Goal: Information Seeking & Learning: Check status

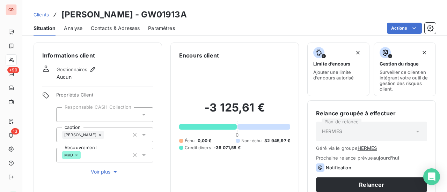
scroll to position [78, 0]
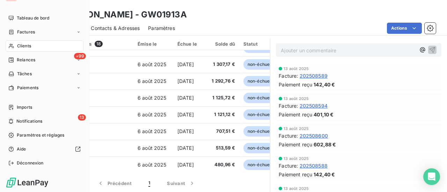
drag, startPoint x: 25, startPoint y: 46, endPoint x: 76, endPoint y: 49, distance: 51.1
click at [25, 46] on span "Clients" at bounding box center [24, 46] width 14 height 6
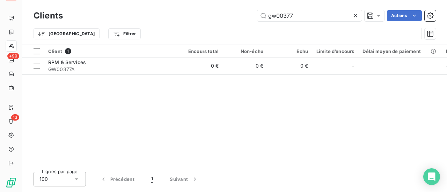
drag, startPoint x: 298, startPoint y: 17, endPoint x: 125, endPoint y: 23, distance: 173.2
click at [129, 22] on div "Clients gw00377 Actions" at bounding box center [235, 15] width 402 height 15
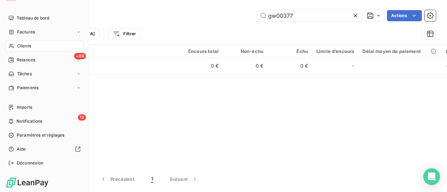
click at [28, 45] on span "Clients" at bounding box center [24, 46] width 14 height 6
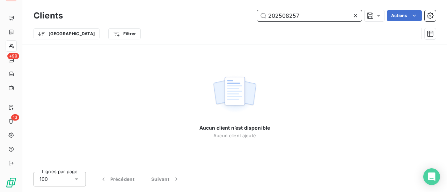
drag, startPoint x: 309, startPoint y: 13, endPoint x: 199, endPoint y: 22, distance: 110.3
click at [239, 17] on div "202508257 Actions" at bounding box center [253, 15] width 364 height 11
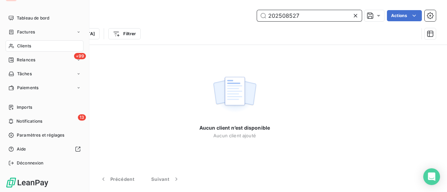
type input "202508527"
click at [22, 46] on span "Clients" at bounding box center [24, 46] width 14 height 6
click at [29, 31] on span "Factures" at bounding box center [26, 32] width 18 height 6
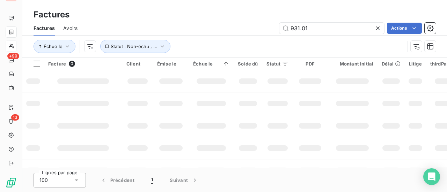
drag, startPoint x: 216, startPoint y: 28, endPoint x: 147, endPoint y: 39, distance: 69.9
click at [157, 35] on div "Factures Avoirs 931.01 Actions" at bounding box center [234, 28] width 424 height 15
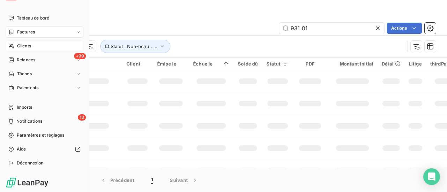
click at [23, 44] on span "Clients" at bounding box center [24, 46] width 14 height 6
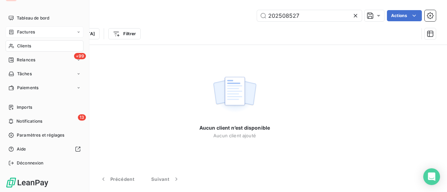
click at [27, 33] on span "Factures" at bounding box center [26, 32] width 18 height 6
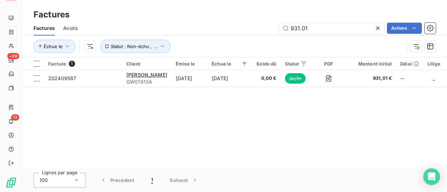
drag, startPoint x: 316, startPoint y: 28, endPoint x: 154, endPoint y: 35, distance: 162.1
click at [185, 28] on div "931.01 Actions" at bounding box center [261, 28] width 350 height 11
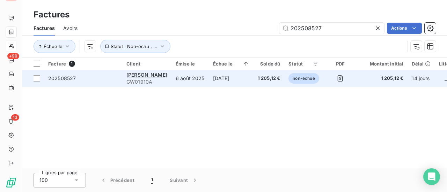
type input "202508527"
click at [71, 76] on span "202508527" at bounding box center [62, 78] width 28 height 6
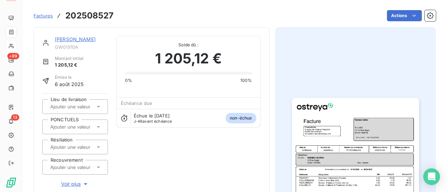
click at [84, 39] on link "[PERSON_NAME]" at bounding box center [75, 39] width 41 height 6
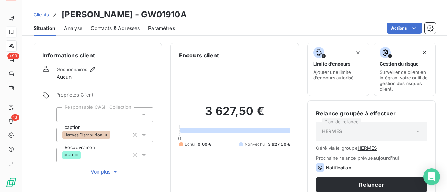
drag, startPoint x: 178, startPoint y: 14, endPoint x: 129, endPoint y: 16, distance: 48.9
click at [129, 16] on div "Clients Hermes Sellier - GW01910A" at bounding box center [234, 14] width 424 height 13
copy h3 "GW01910A"
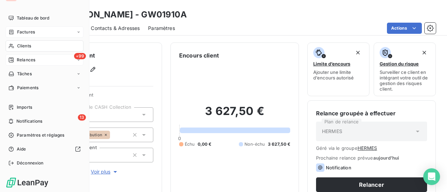
click at [34, 59] on span "Relances" at bounding box center [26, 60] width 18 height 6
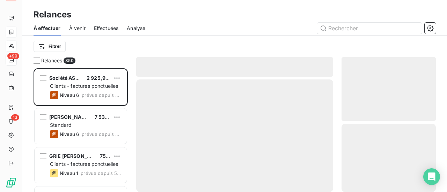
scroll to position [119, 89]
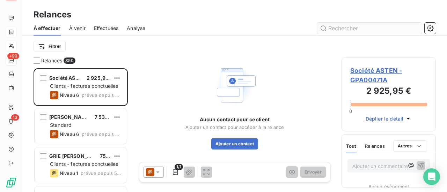
click at [348, 26] on input "text" at bounding box center [369, 28] width 105 height 11
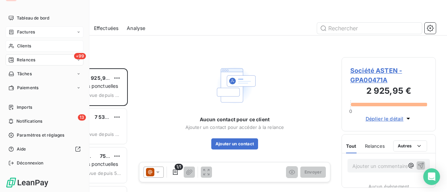
click at [34, 32] on span "Factures" at bounding box center [26, 32] width 18 height 6
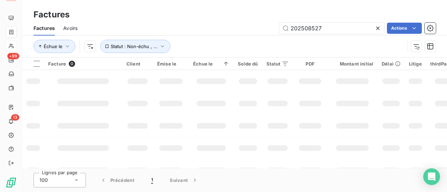
drag, startPoint x: 329, startPoint y: 29, endPoint x: 191, endPoint y: 36, distance: 137.7
click at [200, 34] on div "Factures Avoirs 202508527 Actions" at bounding box center [234, 28] width 424 height 15
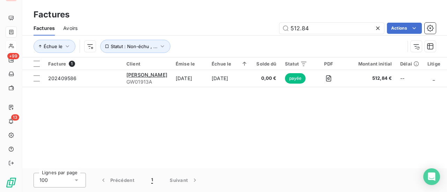
drag, startPoint x: 314, startPoint y: 29, endPoint x: 92, endPoint y: 29, distance: 222.0
click at [102, 29] on div "512.84 Actions" at bounding box center [261, 28] width 350 height 11
drag, startPoint x: 315, startPoint y: 29, endPoint x: 229, endPoint y: 31, distance: 86.2
click at [242, 30] on div "436.24 Actions" at bounding box center [261, 28] width 350 height 11
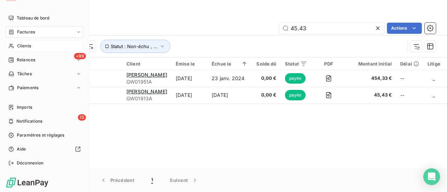
click at [24, 32] on span "Factures" at bounding box center [26, 32] width 18 height 6
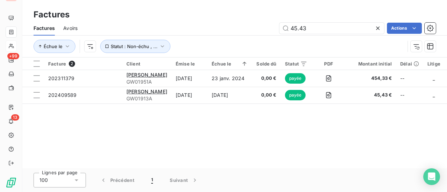
click at [107, 30] on div "45.43 Actions" at bounding box center [261, 28] width 350 height 11
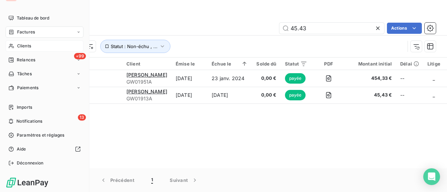
click at [29, 32] on span "Factures" at bounding box center [26, 32] width 18 height 6
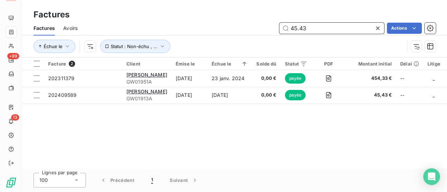
drag, startPoint x: 324, startPoint y: 29, endPoint x: 167, endPoint y: 30, distance: 156.7
click at [181, 29] on div "45.43 Actions" at bounding box center [261, 28] width 350 height 11
paste input "202508668"
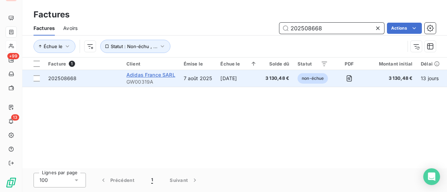
type input "202508668"
click at [151, 77] on span "Adidas France SARL" at bounding box center [150, 75] width 49 height 6
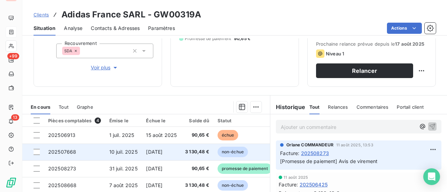
scroll to position [140, 0]
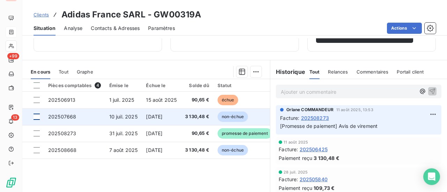
click at [38, 118] on div at bounding box center [37, 117] width 6 height 6
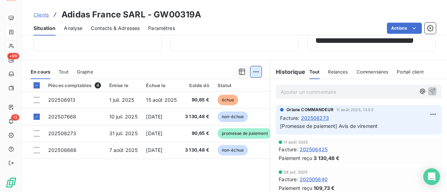
click at [253, 71] on html "GR +99 13 Clients Adidas France SARL - GW00319A Situation Analyse Contacts & Ad…" at bounding box center [223, 96] width 447 height 192
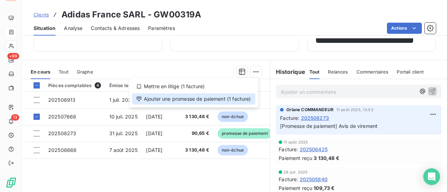
click at [204, 99] on div "Ajouter une promesse de paiement (1 facture)" at bounding box center [193, 99] width 123 height 11
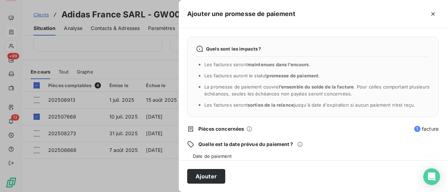
click at [242, 167] on div "Ajouter" at bounding box center [313, 177] width 268 height 32
click at [237, 155] on div "Quels sont les impacts ? Les factures seront maintenues dans l’encours . Les fa…" at bounding box center [313, 94] width 268 height 132
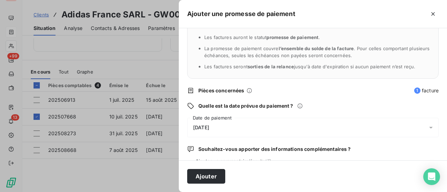
scroll to position [73, 0]
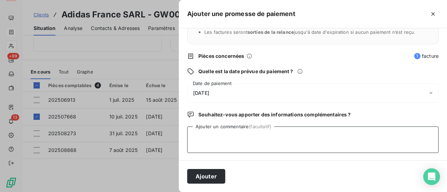
click at [218, 135] on textarea "Ajouter un commentaire (facultatif)" at bounding box center [312, 140] width 251 height 27
type textarea "Avis de virement [DATE]"
click at [211, 178] on button "Ajouter" at bounding box center [206, 176] width 38 height 15
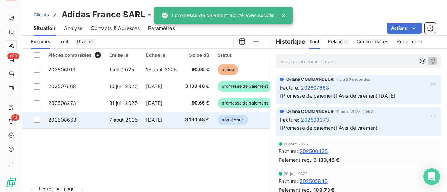
scroll to position [181, 0]
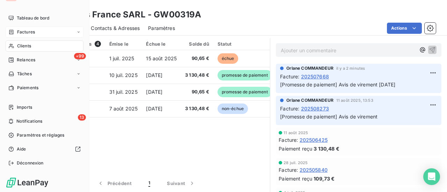
click at [27, 46] on span "Clients" at bounding box center [24, 46] width 14 height 6
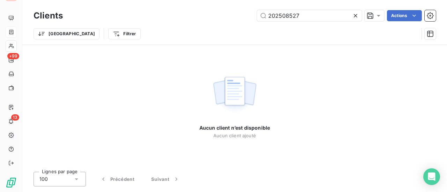
drag, startPoint x: 307, startPoint y: 16, endPoint x: 91, endPoint y: 27, distance: 217.0
click at [123, 23] on div "Clients 202508527 Actions Trier Filtrer" at bounding box center [235, 26] width 402 height 36
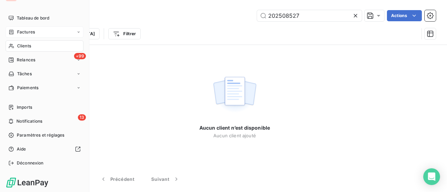
click at [31, 32] on span "Factures" at bounding box center [26, 32] width 18 height 6
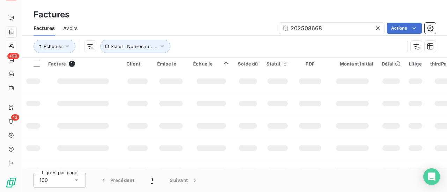
drag, startPoint x: 336, startPoint y: 29, endPoint x: 108, endPoint y: 33, distance: 227.6
click at [199, 30] on div "202508668 Actions" at bounding box center [261, 28] width 350 height 11
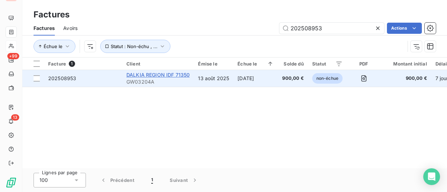
type input "202508953"
click at [159, 74] on span "DALKIA REGION IDF 71350" at bounding box center [157, 75] width 63 height 6
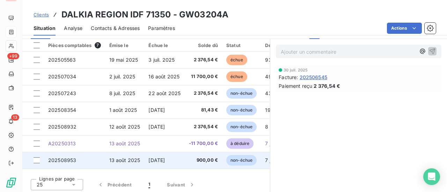
scroll to position [182, 0]
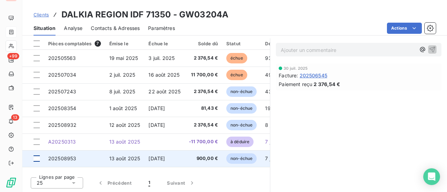
click at [36, 160] on div at bounding box center [37, 159] width 6 height 6
click at [243, 157] on span "non-échue" at bounding box center [241, 159] width 30 height 10
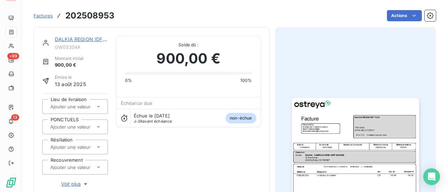
click at [369, 138] on img "button" at bounding box center [355, 187] width 127 height 179
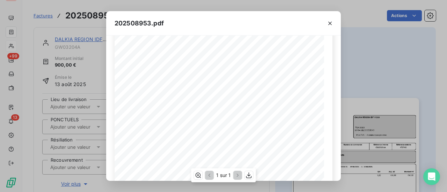
scroll to position [35, 0]
click at [248, 176] on icon "button" at bounding box center [249, 176] width 6 height 6
click at [250, 175] on icon "button" at bounding box center [248, 175] width 7 height 7
click at [332, 24] on icon "button" at bounding box center [329, 23] width 7 height 7
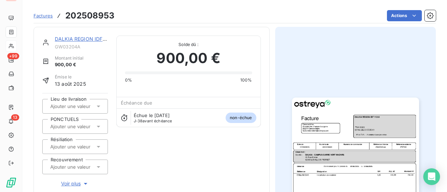
scroll to position [71, 0]
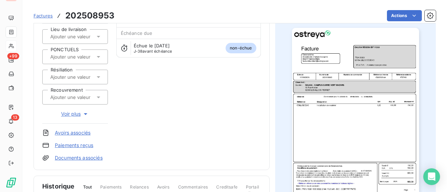
click at [341, 105] on img "button" at bounding box center [355, 117] width 127 height 179
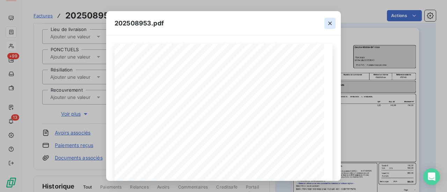
click at [332, 23] on icon "button" at bounding box center [329, 23] width 7 height 7
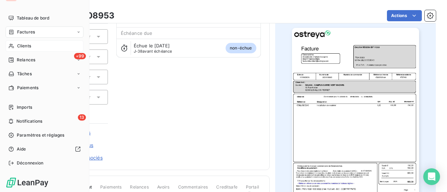
click at [24, 32] on span "Factures" at bounding box center [26, 32] width 18 height 6
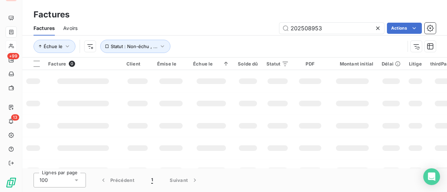
drag, startPoint x: 321, startPoint y: 28, endPoint x: 198, endPoint y: 38, distance: 123.9
click at [211, 30] on div "202508953 Actions" at bounding box center [261, 28] width 350 height 11
type input "caf"
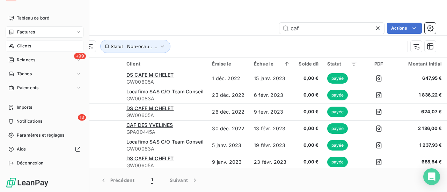
click at [26, 44] on span "Clients" at bounding box center [24, 46] width 14 height 6
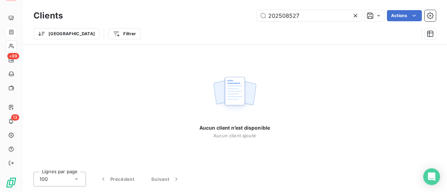
drag, startPoint x: 311, startPoint y: 18, endPoint x: 160, endPoint y: 18, distance: 150.8
click at [160, 18] on div "202508527 Actions" at bounding box center [253, 15] width 364 height 11
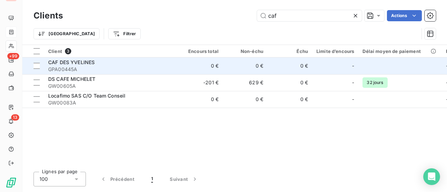
type input "caf"
click at [84, 64] on span "CAF DES YVELINES" at bounding box center [71, 62] width 46 height 6
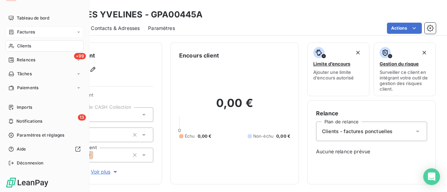
click at [24, 45] on span "Clients" at bounding box center [24, 46] width 14 height 6
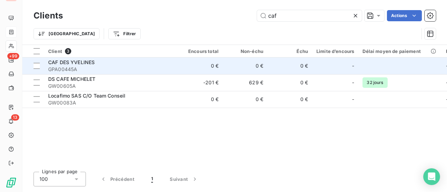
click at [72, 65] on div "CAF DES YVELINES" at bounding box center [111, 62] width 126 height 7
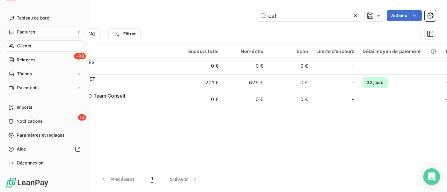
click at [27, 46] on span "Clients" at bounding box center [24, 46] width 14 height 6
click at [25, 45] on span "Clients" at bounding box center [24, 46] width 14 height 6
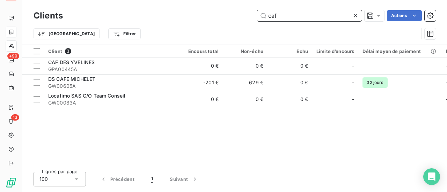
drag, startPoint x: 248, startPoint y: 10, endPoint x: 211, endPoint y: 9, distance: 37.0
click at [213, 9] on div "Clients caf Actions" at bounding box center [235, 15] width 402 height 15
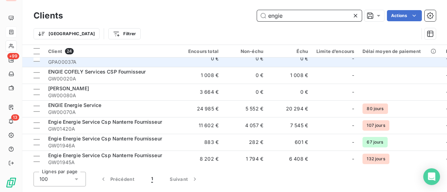
scroll to position [35, 0]
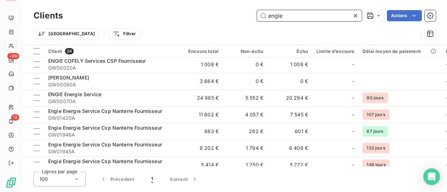
drag, startPoint x: 292, startPoint y: 17, endPoint x: 188, endPoint y: 16, distance: 104.7
click at [205, 16] on div "engie Actions" at bounding box center [253, 15] width 364 height 11
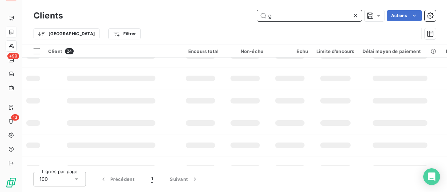
type input "gw"
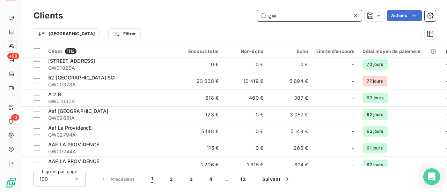
click at [230, 18] on div "gw Actions" at bounding box center [253, 15] width 364 height 11
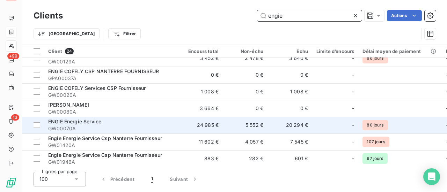
scroll to position [0, 0]
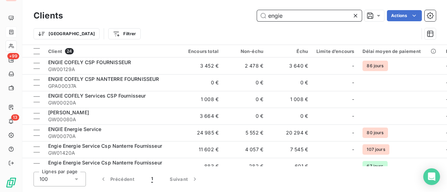
click at [292, 19] on input "engie" at bounding box center [309, 15] width 105 height 11
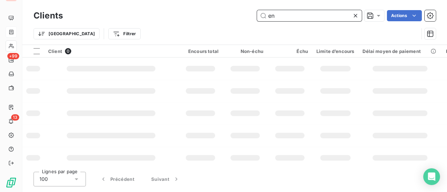
type input "e"
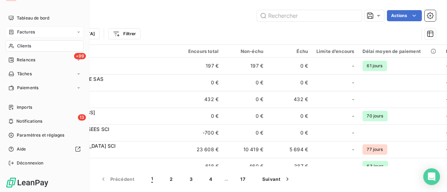
click at [29, 29] on span "Factures" at bounding box center [26, 32] width 18 height 6
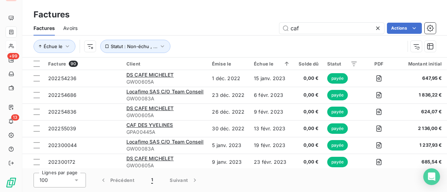
drag, startPoint x: 284, startPoint y: 30, endPoint x: 209, endPoint y: 34, distance: 75.9
click at [229, 32] on div "caf Actions" at bounding box center [261, 28] width 350 height 11
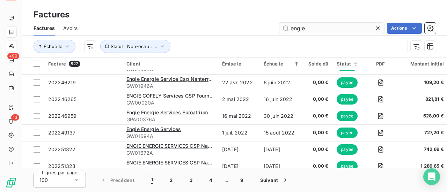
scroll to position [70, 0]
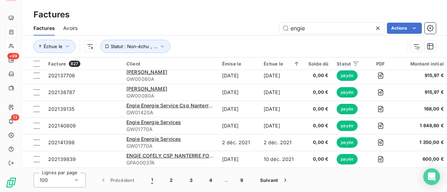
drag, startPoint x: 316, startPoint y: 27, endPoint x: 237, endPoint y: 30, distance: 78.9
click at [240, 29] on div "engie Actions" at bounding box center [261, 28] width 350 height 11
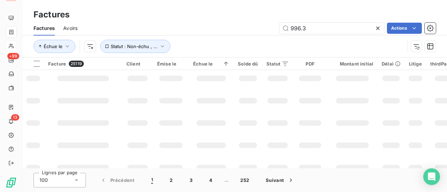
type input "996.37"
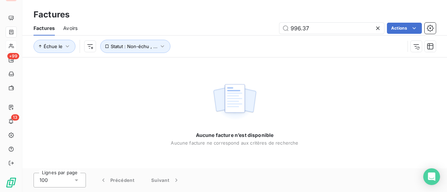
drag, startPoint x: 313, startPoint y: 29, endPoint x: 244, endPoint y: 34, distance: 68.6
click at [250, 30] on div "996.37 Actions" at bounding box center [261, 28] width 350 height 11
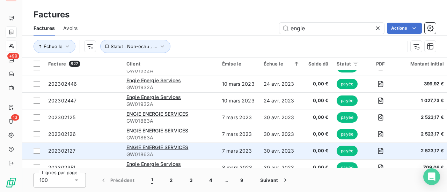
scroll to position [1580, 0]
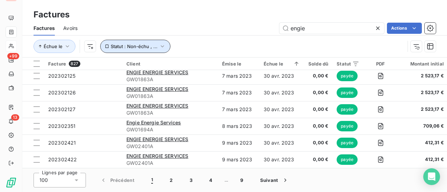
click at [161, 46] on icon "button" at bounding box center [162, 46] width 7 height 7
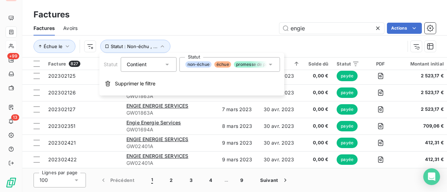
click at [272, 67] on icon at bounding box center [270, 64] width 7 height 7
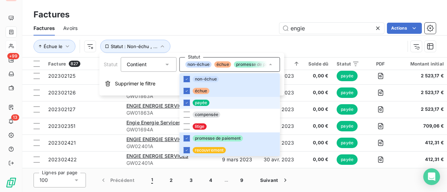
click at [190, 103] on li "payée" at bounding box center [229, 103] width 101 height 12
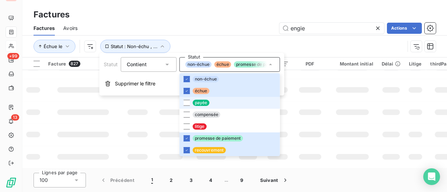
scroll to position [239, 0]
click at [228, 33] on div "engie Actions" at bounding box center [261, 28] width 350 height 11
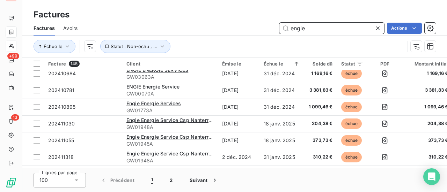
scroll to position [1580, 0]
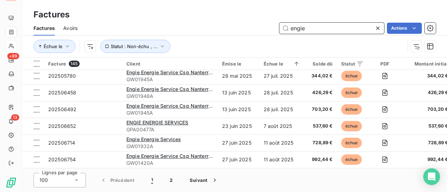
click at [306, 29] on input "engie" at bounding box center [331, 28] width 105 height 11
drag, startPoint x: 306, startPoint y: 29, endPoint x: 249, endPoint y: 36, distance: 57.7
click at [252, 35] on div "Factures Avoirs engie Actions Échue le Statut : Non-échu , ..." at bounding box center [234, 39] width 424 height 36
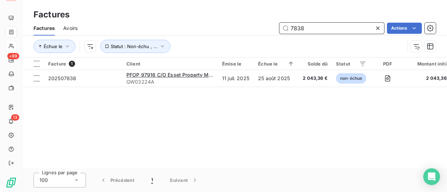
scroll to position [0, 0]
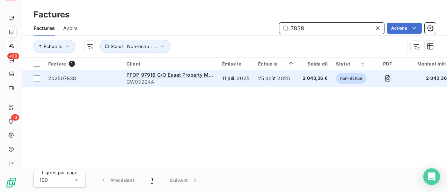
type input "7838"
click at [147, 78] on div "PFOP 97916 C/O Esset Property Management" at bounding box center [169, 75] width 87 height 7
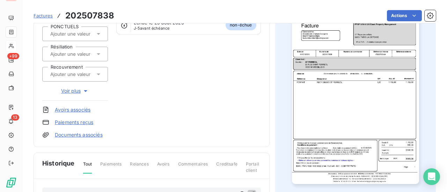
scroll to position [105, 0]
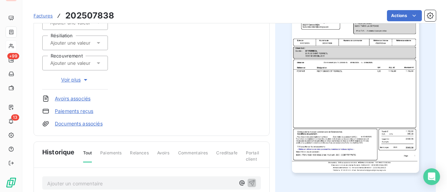
click at [346, 83] on img "button" at bounding box center [355, 83] width 127 height 179
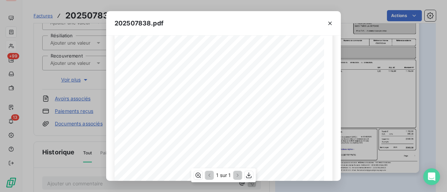
scroll to position [167, 0]
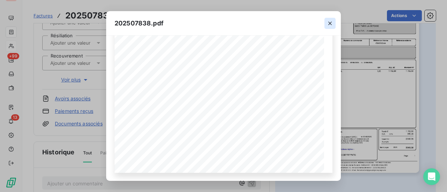
click at [330, 24] on icon "button" at bounding box center [329, 23] width 7 height 7
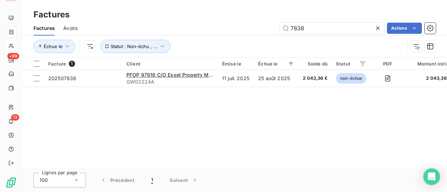
drag, startPoint x: 267, startPoint y: 35, endPoint x: 227, endPoint y: 40, distance: 40.8
click at [251, 39] on div "Factures Avoirs 7838 Actions Échue le Statut : Non-échu , ..." at bounding box center [234, 39] width 424 height 36
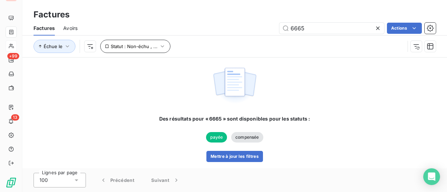
type input "6665"
click at [161, 45] on icon "button" at bounding box center [162, 46] width 7 height 7
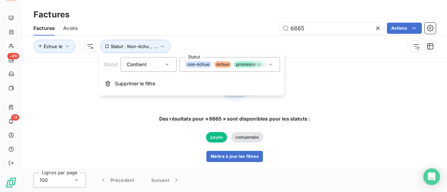
click at [269, 64] on icon at bounding box center [270, 65] width 3 height 2
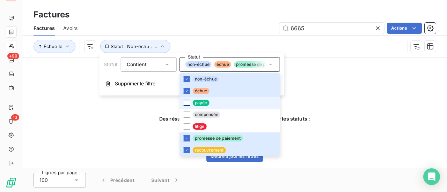
click at [186, 100] on div at bounding box center [187, 103] width 6 height 6
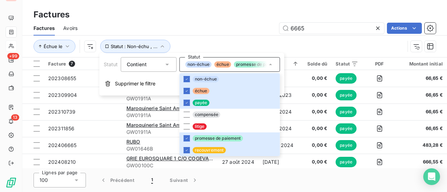
drag, startPoint x: 255, startPoint y: 42, endPoint x: 251, endPoint y: 42, distance: 4.9
click at [255, 42] on div "Échue le Statut : Non-échu , ..." at bounding box center [219, 46] width 371 height 13
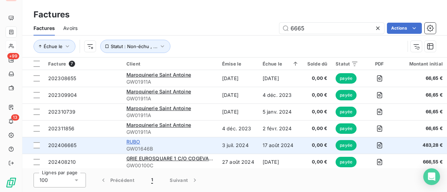
click at [134, 141] on span "RUBO" at bounding box center [133, 142] width 14 height 6
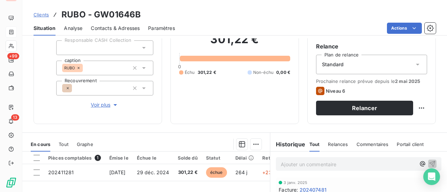
scroll to position [140, 0]
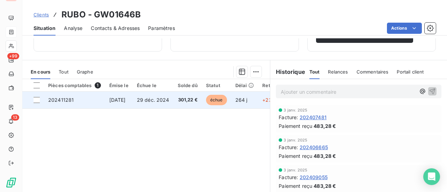
click at [120, 101] on span "[DATE]" at bounding box center [117, 100] width 16 height 6
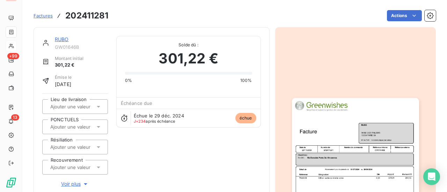
click at [314, 126] on img "button" at bounding box center [355, 187] width 127 height 179
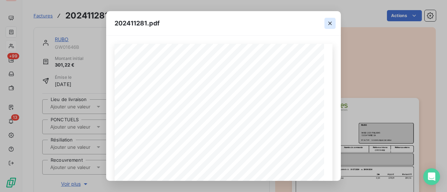
click at [331, 22] on icon "button" at bounding box center [329, 23] width 7 height 7
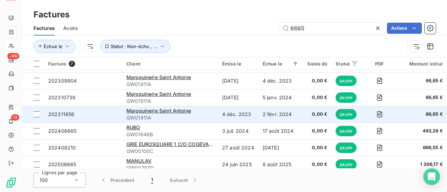
scroll to position [22, 0]
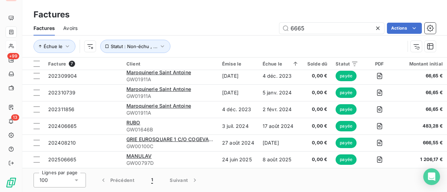
drag, startPoint x: 306, startPoint y: 30, endPoint x: 197, endPoint y: 33, distance: 109.6
click at [197, 33] on div "6665 Actions" at bounding box center [261, 28] width 350 height 11
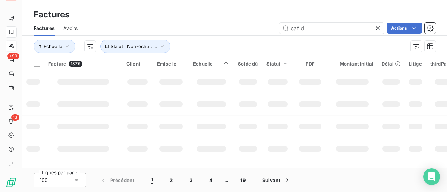
scroll to position [0, 0]
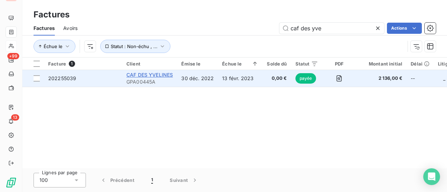
type input "caf des yve"
click at [157, 74] on span "CAF DES YVELINES" at bounding box center [149, 75] width 46 height 6
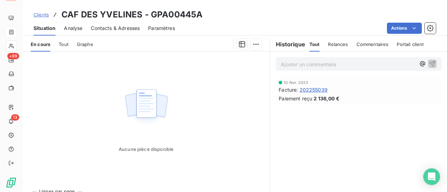
scroll to position [175, 0]
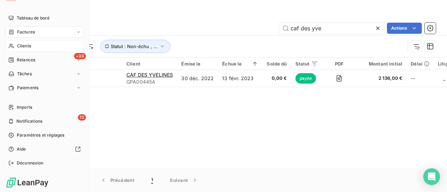
click at [27, 46] on span "Clients" at bounding box center [24, 46] width 14 height 6
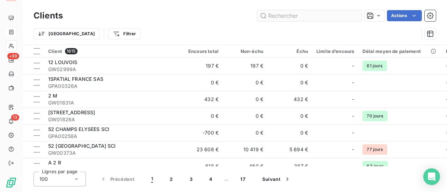
click at [294, 17] on input "text" at bounding box center [309, 15] width 105 height 11
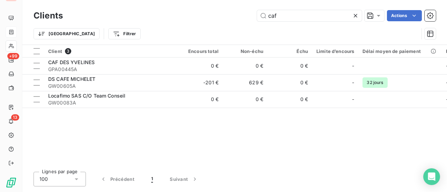
type input "caf"
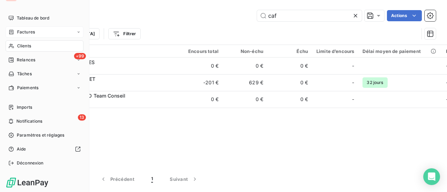
drag, startPoint x: 31, startPoint y: 31, endPoint x: 42, endPoint y: 31, distance: 10.5
click at [31, 31] on span "Factures" at bounding box center [26, 32] width 18 height 6
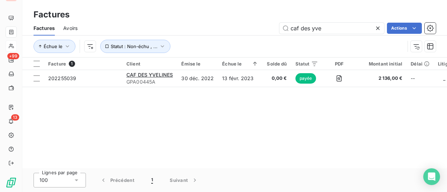
drag, startPoint x: 221, startPoint y: 33, endPoint x: 69, endPoint y: 35, distance: 151.8
click at [117, 35] on div "Factures Avoirs caf des yve Actions" at bounding box center [234, 28] width 424 height 15
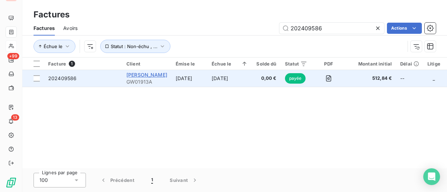
type input "202409586"
click at [138, 77] on span "[PERSON_NAME]" at bounding box center [146, 75] width 41 height 6
click at [38, 80] on div at bounding box center [37, 78] width 6 height 6
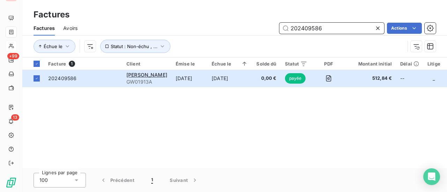
drag, startPoint x: 331, startPoint y: 31, endPoint x: 172, endPoint y: 50, distance: 160.3
click at [198, 49] on div "Factures Avoirs 202409586 Actions Échue le Statut : Non-échu , ..." at bounding box center [234, 39] width 424 height 36
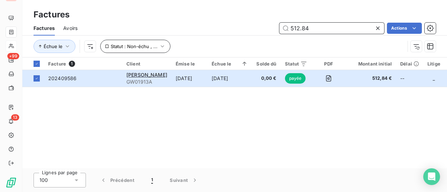
drag, startPoint x: 314, startPoint y: 32, endPoint x: 164, endPoint y: 46, distance: 150.7
click at [166, 46] on div "Factures Avoirs 512.84 Actions Échue le Statut : Non-échu , ..." at bounding box center [234, 39] width 424 height 36
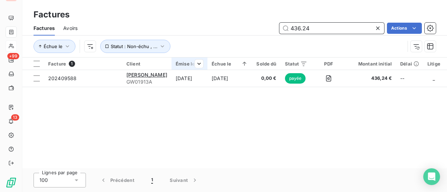
drag, startPoint x: 296, startPoint y: 31, endPoint x: 171, endPoint y: 60, distance: 128.3
click at [171, 60] on div "Factures Factures Avoirs 436.24 Actions Échue le Statut : Non-échu , ... Factur…" at bounding box center [234, 96] width 424 height 192
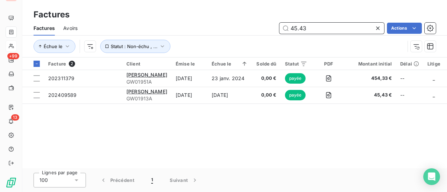
type input "45.43"
click at [71, 28] on span "Avoirs" at bounding box center [70, 28] width 14 height 7
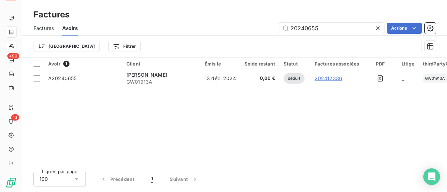
drag, startPoint x: 325, startPoint y: 30, endPoint x: 208, endPoint y: 32, distance: 116.9
click at [210, 30] on div "20240655 Actions" at bounding box center [260, 28] width 349 height 11
click at [322, 28] on input "20240655" at bounding box center [331, 28] width 105 height 11
drag, startPoint x: 327, startPoint y: 29, endPoint x: 237, endPoint y: 29, distance: 90.7
click at [240, 29] on div "20240655 Actions" at bounding box center [260, 28] width 349 height 11
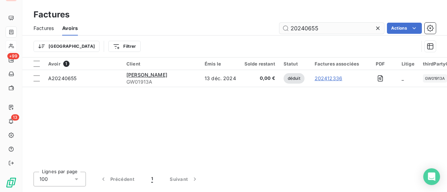
click at [320, 27] on input "20240655" at bounding box center [331, 28] width 105 height 11
drag, startPoint x: 322, startPoint y: 30, endPoint x: 234, endPoint y: 30, distance: 88.0
click at [269, 30] on div "20240655 Actions" at bounding box center [260, 28] width 349 height 11
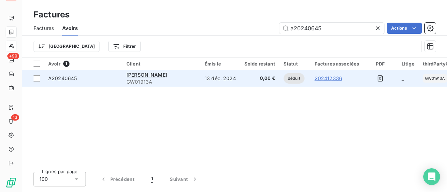
type input "a20240645"
click at [332, 80] on link "202412336" at bounding box center [328, 78] width 28 height 7
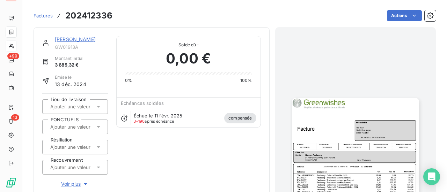
click at [373, 152] on img "button" at bounding box center [355, 187] width 127 height 179
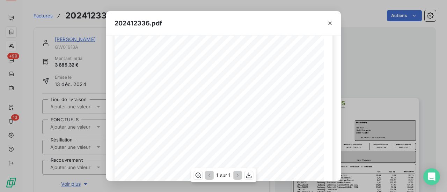
scroll to position [70, 0]
drag, startPoint x: 331, startPoint y: 25, endPoint x: 287, endPoint y: 19, distance: 44.0
click at [331, 25] on icon "button" at bounding box center [329, 23] width 7 height 7
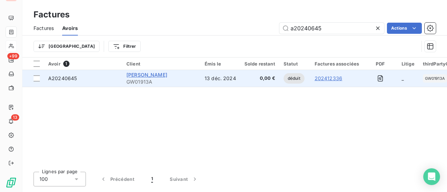
click at [156, 75] on span "[PERSON_NAME]" at bounding box center [146, 75] width 41 height 6
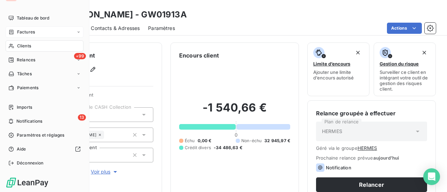
click at [34, 30] on span "Factures" at bounding box center [26, 32] width 18 height 6
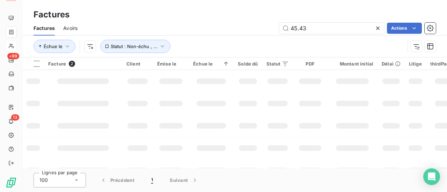
drag, startPoint x: 304, startPoint y: 30, endPoint x: 147, endPoint y: 30, distance: 157.1
click at [153, 30] on div "45.43 Actions" at bounding box center [261, 28] width 350 height 11
click at [74, 28] on span "Avoirs" at bounding box center [70, 28] width 14 height 7
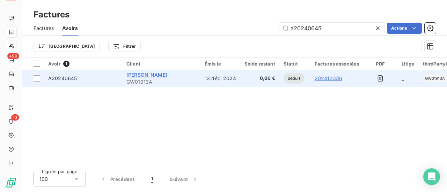
click at [140, 76] on span "[PERSON_NAME]" at bounding box center [146, 75] width 41 height 6
drag, startPoint x: 38, startPoint y: 77, endPoint x: 55, endPoint y: 81, distance: 17.8
click at [38, 77] on div at bounding box center [37, 78] width 6 height 6
click at [62, 81] on span "A20240645" at bounding box center [62, 78] width 29 height 6
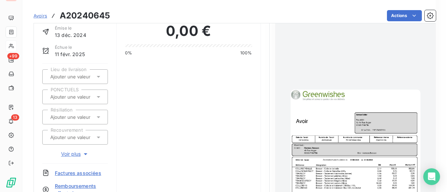
scroll to position [140, 0]
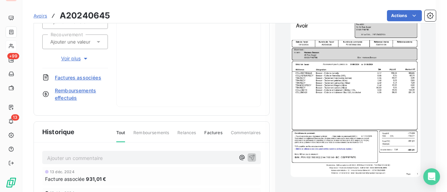
click at [369, 121] on img "button" at bounding box center [355, 86] width 130 height 184
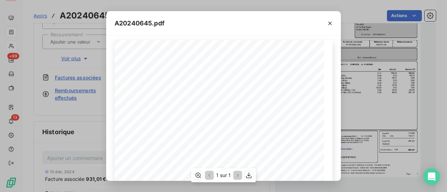
scroll to position [0, 0]
drag, startPoint x: 331, startPoint y: 23, endPoint x: 304, endPoint y: 16, distance: 26.9
click at [331, 23] on icon "button" at bounding box center [329, 23] width 7 height 7
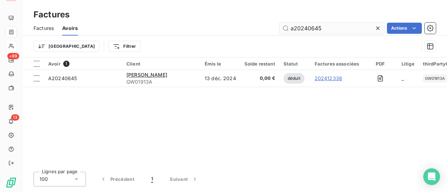
click at [329, 29] on input "a20240645" at bounding box center [331, 28] width 105 height 11
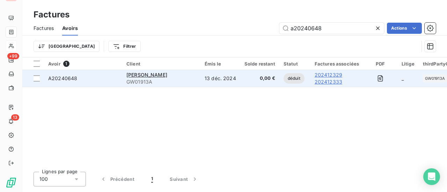
type input "a20240648"
click at [324, 74] on link "202412329" at bounding box center [328, 75] width 28 height 7
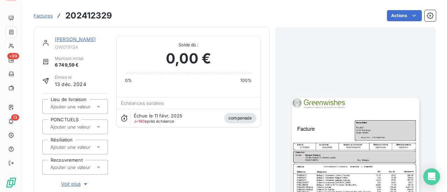
click at [342, 135] on img "button" at bounding box center [355, 187] width 127 height 179
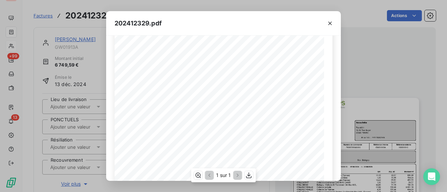
scroll to position [105, 0]
click at [331, 23] on icon "button" at bounding box center [329, 23] width 7 height 7
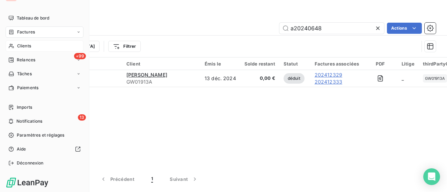
click at [31, 31] on span "Factures" at bounding box center [26, 32] width 18 height 6
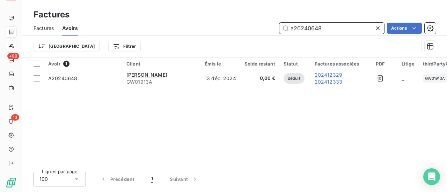
drag, startPoint x: 331, startPoint y: 29, endPoint x: 233, endPoint y: 33, distance: 97.8
click at [233, 33] on div "a20240648 Actions" at bounding box center [260, 28] width 349 height 11
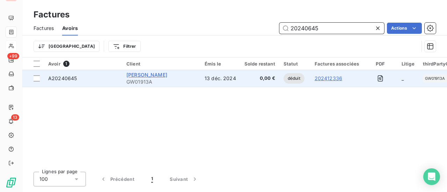
type input "20240645"
click at [144, 77] on span "[PERSON_NAME]" at bounding box center [146, 75] width 41 height 6
click at [155, 75] on span "[PERSON_NAME]" at bounding box center [146, 75] width 41 height 6
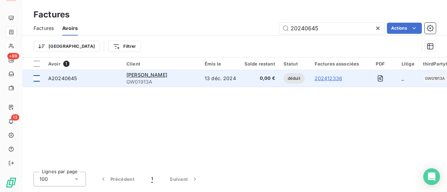
click at [40, 77] on td at bounding box center [33, 78] width 22 height 17
click at [67, 78] on span "A20240645" at bounding box center [62, 78] width 29 height 6
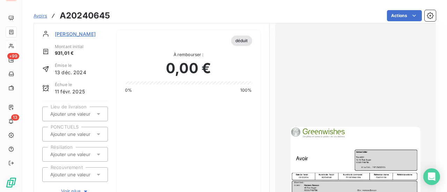
scroll to position [105, 0]
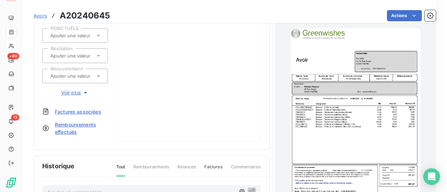
click at [342, 120] on img "button" at bounding box center [355, 120] width 130 height 184
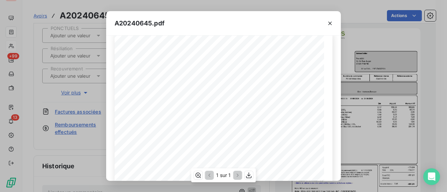
scroll to position [0, 0]
click at [332, 23] on icon "button" at bounding box center [329, 23] width 7 height 7
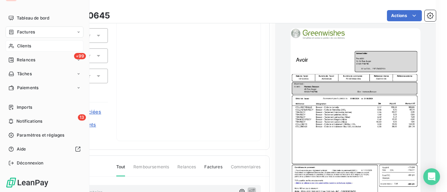
click at [30, 33] on span "Factures" at bounding box center [26, 32] width 18 height 6
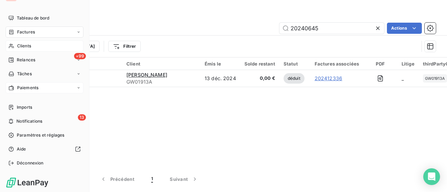
click at [34, 90] on span "Paiements" at bounding box center [27, 88] width 21 height 6
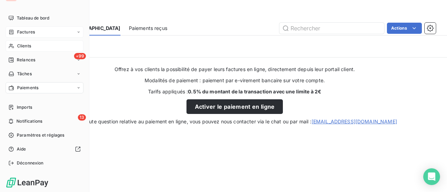
click at [27, 47] on span "Clients" at bounding box center [24, 46] width 14 height 6
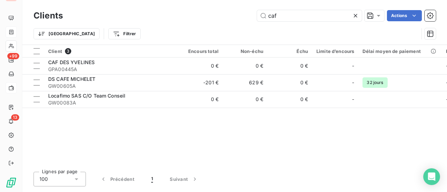
drag, startPoint x: 281, startPoint y: 16, endPoint x: 191, endPoint y: 16, distance: 89.3
click at [198, 18] on div "caf Actions" at bounding box center [253, 15] width 364 height 11
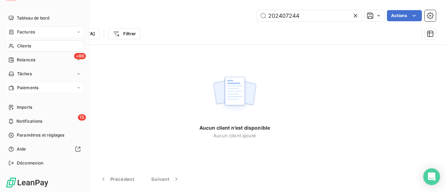
type input "202407244"
click at [27, 45] on span "Clients" at bounding box center [24, 46] width 14 height 6
click at [30, 30] on span "Factures" at bounding box center [26, 32] width 18 height 6
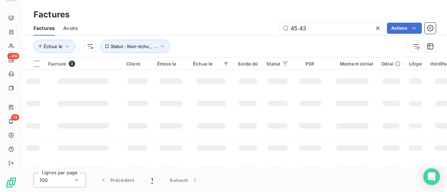
drag, startPoint x: 197, startPoint y: 30, endPoint x: 124, endPoint y: 31, distance: 73.0
click at [166, 31] on div "45.43 Actions" at bounding box center [261, 28] width 350 height 11
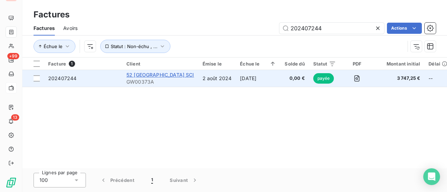
type input "202407244"
click at [169, 77] on span "52 [GEOGRAPHIC_DATA] SCI" at bounding box center [160, 75] width 68 height 6
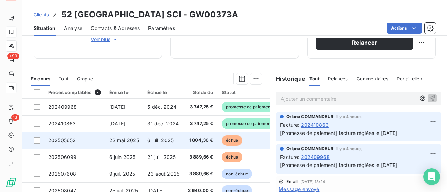
scroll to position [76, 0]
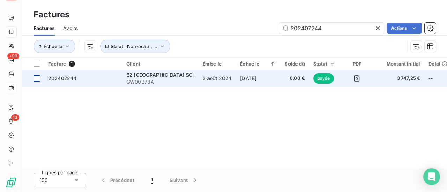
click at [38, 79] on div at bounding box center [37, 78] width 6 height 6
click at [71, 79] on span "202407244" at bounding box center [62, 78] width 28 height 6
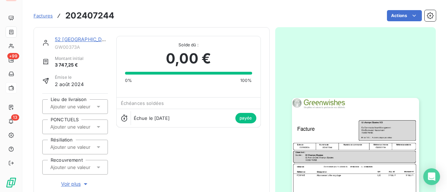
click at [351, 132] on img "button" at bounding box center [355, 187] width 127 height 179
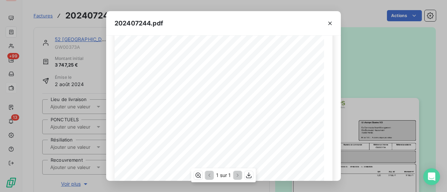
scroll to position [140, 0]
click at [247, 177] on icon "button" at bounding box center [248, 175] width 7 height 7
click at [330, 22] on icon "button" at bounding box center [329, 23] width 7 height 7
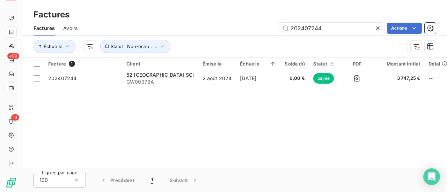
drag, startPoint x: 330, startPoint y: 29, endPoint x: 226, endPoint y: 42, distance: 104.5
click at [233, 42] on div "Factures Avoirs 202407244 Actions Échue le Statut : Non-échu , ..." at bounding box center [234, 39] width 424 height 36
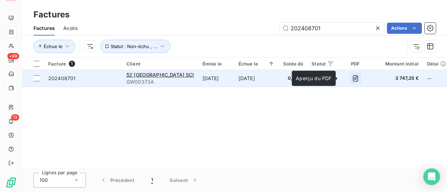
type input "202408701"
click at [352, 80] on icon "button" at bounding box center [355, 78] width 7 height 7
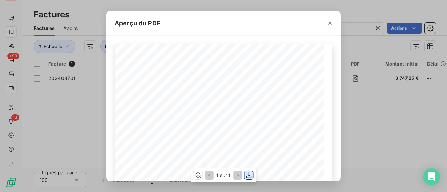
click at [247, 178] on icon "button" at bounding box center [249, 176] width 6 height 6
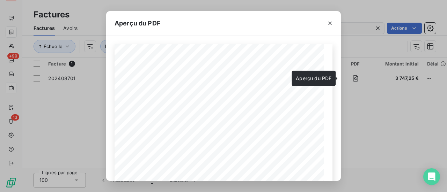
drag, startPoint x: 332, startPoint y: 24, endPoint x: 319, endPoint y: 23, distance: 13.3
click at [332, 24] on icon "button" at bounding box center [329, 23] width 7 height 7
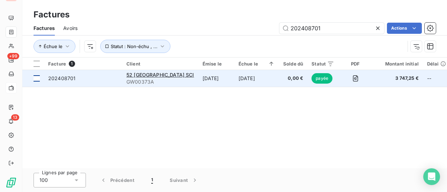
click at [37, 79] on div at bounding box center [37, 78] width 6 height 6
click at [149, 74] on span "52 [GEOGRAPHIC_DATA] SCI" at bounding box center [160, 75] width 68 height 6
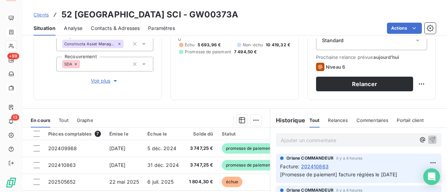
scroll to position [105, 0]
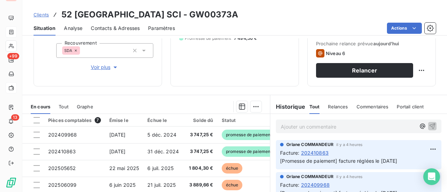
click at [375, 107] on span "Commentaires" at bounding box center [372, 107] width 32 height 6
click at [297, 124] on p "Ajouter un commentaire ﻿" at bounding box center [348, 127] width 135 height 9
click at [281, 126] on span "202408701" at bounding box center [294, 126] width 27 height 6
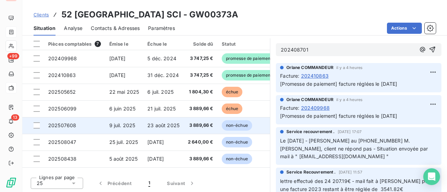
scroll to position [0, 0]
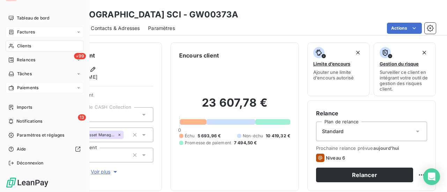
click at [35, 30] on div "Factures" at bounding box center [45, 32] width 78 height 11
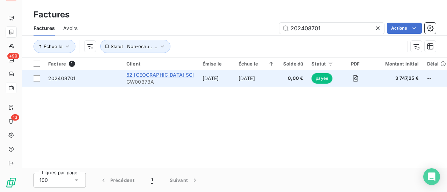
click at [158, 74] on span "52 [GEOGRAPHIC_DATA] SCI" at bounding box center [160, 75] width 68 height 6
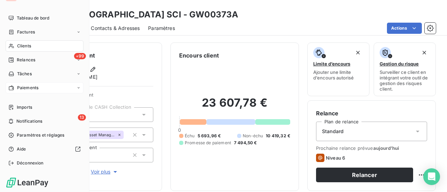
click at [29, 30] on span "Factures" at bounding box center [26, 32] width 18 height 6
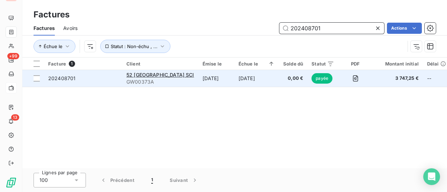
drag, startPoint x: 334, startPoint y: 29, endPoint x: 202, endPoint y: 74, distance: 138.6
click at [203, 73] on div "Factures Factures Avoirs 202408701 Actions Échue le Statut : Non-échu , ... Fac…" at bounding box center [234, 96] width 424 height 192
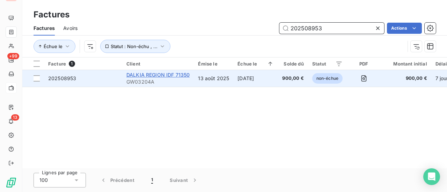
type input "202508953"
click at [173, 77] on span "DALKIA REGION IDF 71350" at bounding box center [157, 75] width 63 height 6
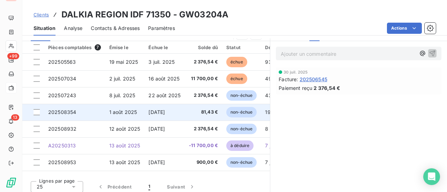
scroll to position [182, 0]
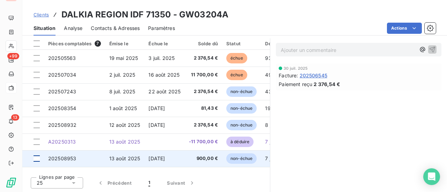
click at [36, 160] on div at bounding box center [37, 159] width 6 height 6
click at [73, 160] on span "202508953" at bounding box center [62, 159] width 28 height 6
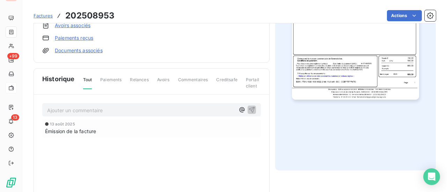
scroll to position [227, 0]
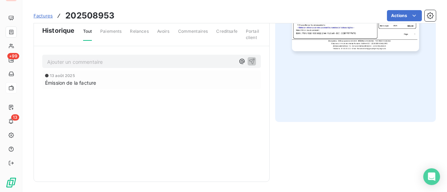
click at [172, 61] on p "Ajouter un commentaire ﻿" at bounding box center [141, 62] width 188 height 9
click at [238, 60] on icon "button" at bounding box center [241, 61] width 7 height 7
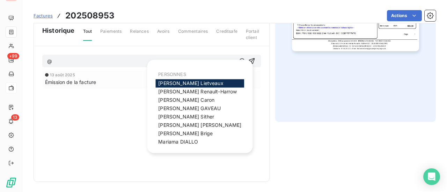
click at [188, 44] on div "Tout Paiements Relances Avoirs Commentaires Creditsafe Portail client" at bounding box center [168, 36] width 186 height 17
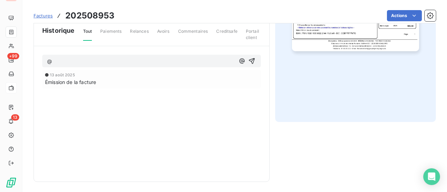
click at [188, 31] on span "Commentaires" at bounding box center [193, 34] width 30 height 12
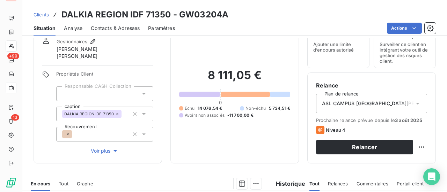
scroll to position [105, 0]
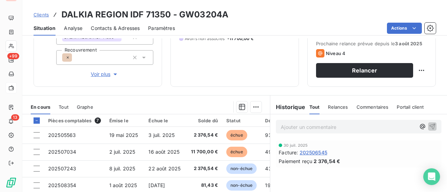
click at [378, 107] on span "Commentaires" at bounding box center [372, 107] width 32 height 6
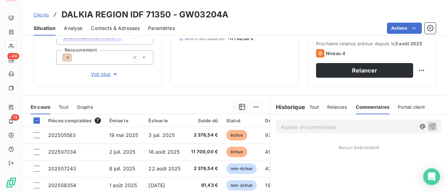
click at [311, 132] on div "Ajouter un commentaire ﻿" at bounding box center [358, 127] width 165 height 14
click at [310, 128] on p "Ajouter un commentaire ﻿" at bounding box center [348, 127] width 135 height 9
click at [281, 127] on span "202508953" at bounding box center [295, 127] width 28 height 6
click at [341, 129] on p "le facture N°202508953" at bounding box center [348, 127] width 135 height 8
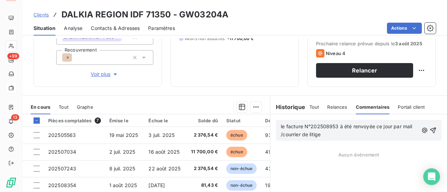
click at [359, 137] on p "le facture N°202508953 à été renvoyée ce jour par mail /courrier de litige" at bounding box center [350, 131] width 138 height 16
drag, startPoint x: 346, startPoint y: 134, endPoint x: 322, endPoint y: 135, distance: 24.1
click at [322, 135] on p "le facture N°202508953 à été renvoyée ce jour par mail /courrier de litige tran…" at bounding box center [350, 131] width 138 height 16
click at [358, 134] on span "le facture N°202508953 à été renvoyée ce jour par mail /courrier de litige tran…" at bounding box center [347, 131] width 133 height 14
click at [380, 137] on p "le facture N°202508953 à été renvoyée ce jour par mail /courrier de litige tran…" at bounding box center [350, 131] width 138 height 16
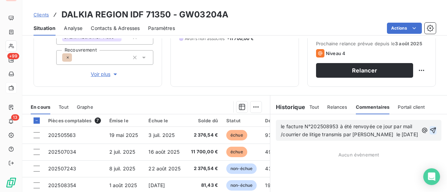
click at [429, 130] on icon "button" at bounding box center [432, 130] width 7 height 7
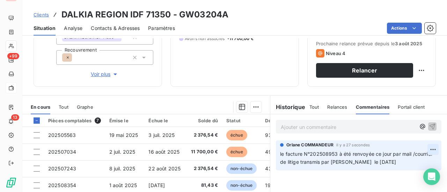
click at [427, 149] on html "GR +99 13 Clients DALKIA REGION IDF 71350 - GW03204A Situation Analyse Contacts…" at bounding box center [223, 96] width 447 height 192
click at [369, 126] on html "GR +99 13 Clients DALKIA REGION IDF 71350 - GW03204A Situation Analyse Contacts…" at bounding box center [223, 96] width 447 height 192
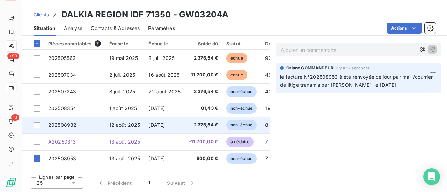
scroll to position [147, 0]
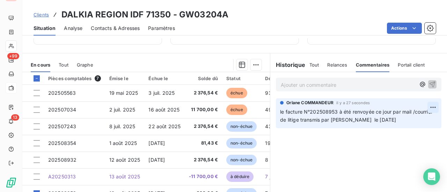
click at [428, 108] on html "GR +99 13 Clients DALKIA REGION IDF 71350 - GW03204A Situation Analyse Contacts…" at bounding box center [223, 96] width 447 height 192
click at [284, 114] on html "GR +99 13 Clients DALKIA REGION IDF 71350 - GW03204A Situation Analyse Contacts…" at bounding box center [223, 96] width 447 height 192
click at [281, 113] on span "le facture N°202508953 à été renvoyée ce jour par mail /courrier de litige tran…" at bounding box center [357, 116] width 154 height 14
click at [284, 115] on p "le facture N°202508953 à été renvoyée ce jour par mail /courrier de litige tran…" at bounding box center [358, 116] width 157 height 16
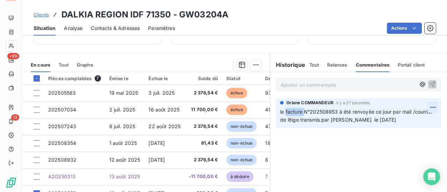
click at [430, 105] on html "GR +99 13 Clients DALKIA REGION IDF 71350 - GW03204A Situation Analyse Contacts…" at bounding box center [223, 96] width 447 height 192
click at [297, 145] on html "GR +99 13 Clients DALKIA REGION IDF 71350 - GW03204A Situation Analyse Contacts…" at bounding box center [223, 96] width 447 height 192
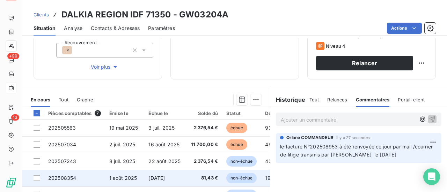
scroll to position [182, 0]
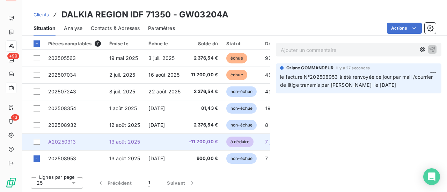
click at [127, 141] on span "13 août 2025" at bounding box center [124, 142] width 31 height 6
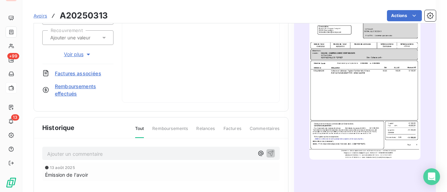
scroll to position [210, 0]
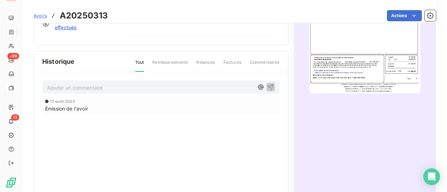
click at [363, 46] on img "button" at bounding box center [364, 15] width 111 height 157
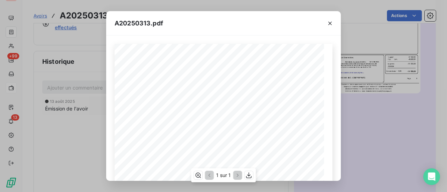
scroll to position [70, 0]
click at [331, 23] on icon "button" at bounding box center [329, 23] width 7 height 7
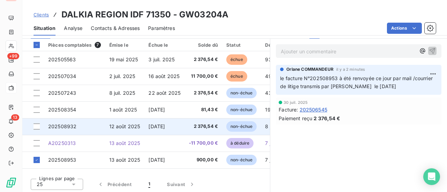
scroll to position [182, 0]
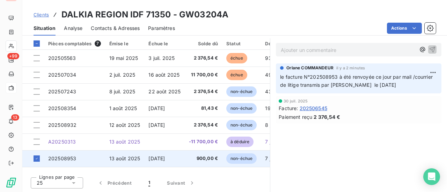
click at [126, 160] on span "13 août 2025" at bounding box center [124, 159] width 31 height 6
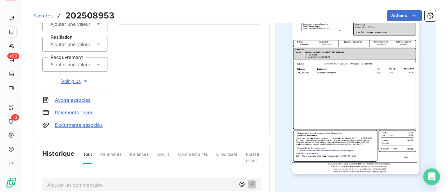
scroll to position [105, 0]
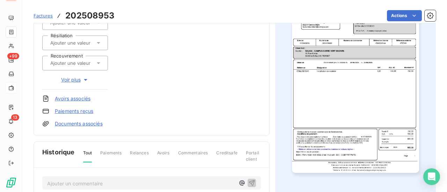
click at [347, 78] on img "button" at bounding box center [355, 83] width 127 height 179
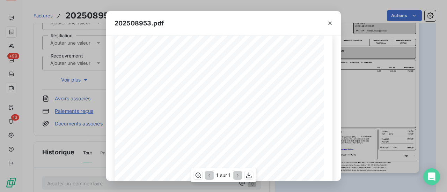
scroll to position [0, 0]
click at [330, 23] on icon "button" at bounding box center [329, 23] width 3 height 3
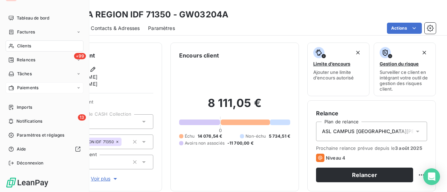
drag, startPoint x: 24, startPoint y: 34, endPoint x: 86, endPoint y: 32, distance: 61.1
click at [24, 34] on span "Factures" at bounding box center [26, 32] width 18 height 6
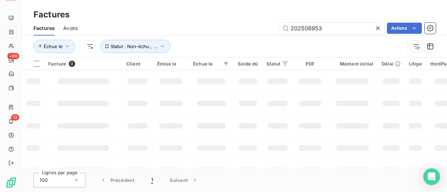
drag, startPoint x: 341, startPoint y: 31, endPoint x: 188, endPoint y: 34, distance: 153.6
click at [192, 34] on div "Factures Avoirs 202508953 Actions" at bounding box center [234, 28] width 424 height 15
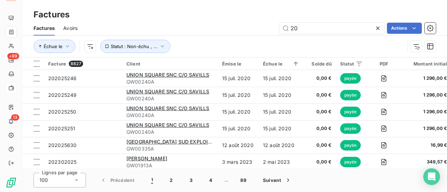
type input "2"
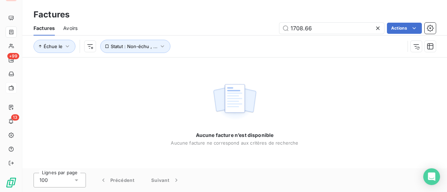
drag, startPoint x: 251, startPoint y: 45, endPoint x: 138, endPoint y: 59, distance: 114.6
click at [173, 58] on div "Factures Factures Avoirs 1708.66 Actions Échue le Statut : Non-échu , ... Aucun…" at bounding box center [234, 96] width 424 height 192
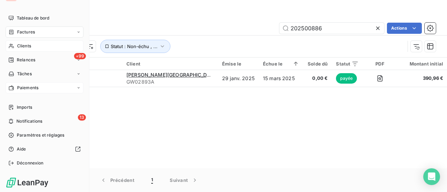
type input "202500886"
click at [27, 46] on span "Clients" at bounding box center [24, 46] width 14 height 6
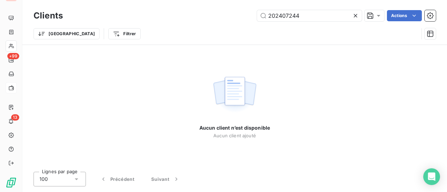
drag, startPoint x: 309, startPoint y: 14, endPoint x: 79, endPoint y: 71, distance: 236.5
click at [79, 71] on div "Clients 202407244 Actions Trier Filtrer Aucun client n’est disponible Aucun cli…" at bounding box center [234, 96] width 424 height 192
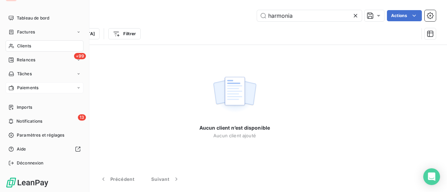
click at [27, 47] on span "Clients" at bounding box center [24, 46] width 14 height 6
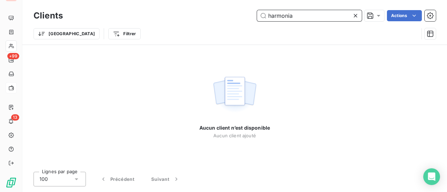
click at [308, 13] on input "harmonia" at bounding box center [309, 15] width 105 height 11
click at [140, 44] on div "Clients harmonia Actions Trier Filtrer" at bounding box center [235, 26] width 402 height 36
type input "h"
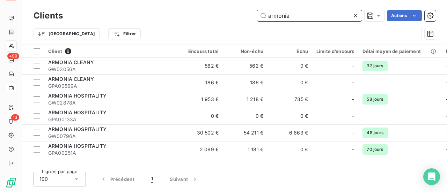
drag, startPoint x: 298, startPoint y: 17, endPoint x: 152, endPoint y: 34, distance: 147.2
click at [153, 33] on div "Clients armonia Actions Trier Filtrer" at bounding box center [235, 26] width 402 height 36
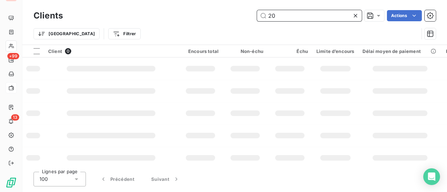
type input "2"
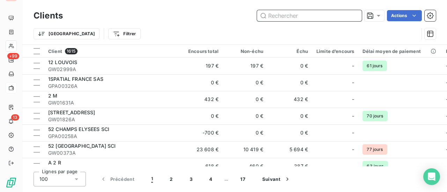
click at [298, 17] on input "text" at bounding box center [309, 15] width 105 height 11
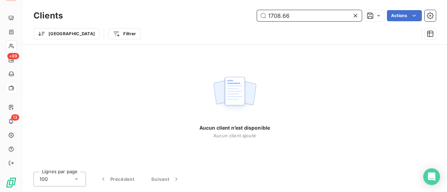
drag, startPoint x: 300, startPoint y: 19, endPoint x: 121, endPoint y: 19, distance: 178.4
click at [121, 19] on div "1708.66 Actions" at bounding box center [253, 15] width 364 height 11
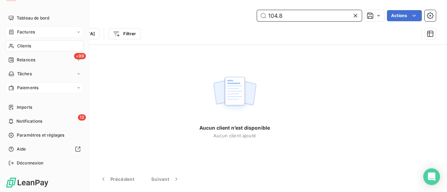
type input "104.8"
click at [29, 31] on span "Factures" at bounding box center [26, 32] width 18 height 6
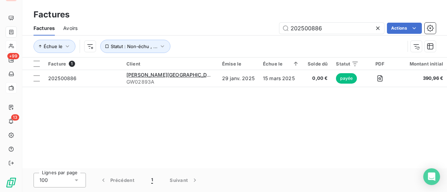
drag, startPoint x: 332, startPoint y: 29, endPoint x: 50, endPoint y: 31, distance: 281.7
click at [78, 31] on div "Factures Avoirs 202500886 Actions" at bounding box center [234, 28] width 424 height 15
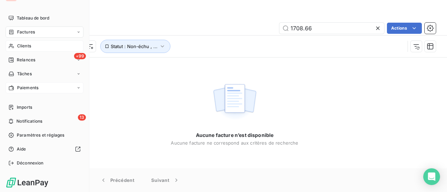
click at [40, 32] on div "Factures" at bounding box center [45, 32] width 78 height 11
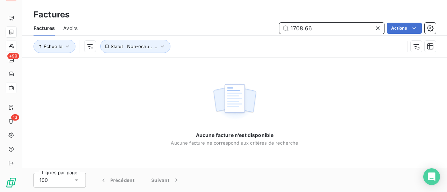
drag, startPoint x: 275, startPoint y: 31, endPoint x: 90, endPoint y: 32, distance: 184.6
click at [104, 32] on div "1708.66 Actions" at bounding box center [261, 28] width 350 height 11
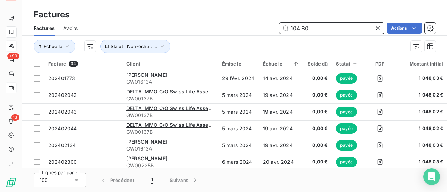
drag, startPoint x: 321, startPoint y: 29, endPoint x: 210, endPoint y: 35, distance: 111.5
click at [222, 34] on div "Factures Avoirs 104.80 Actions" at bounding box center [234, 28] width 424 height 15
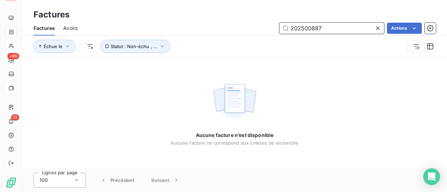
drag, startPoint x: 332, startPoint y: 33, endPoint x: 195, endPoint y: 46, distance: 138.1
click at [198, 45] on div "Factures Avoirs 202500887 Actions Échue le Statut : Non-échu , ..." at bounding box center [234, 39] width 424 height 36
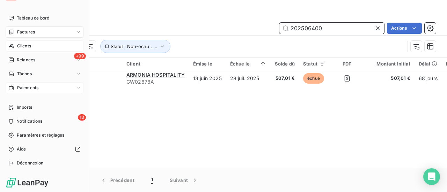
type input "202506400"
click at [25, 46] on span "Clients" at bounding box center [24, 46] width 14 height 6
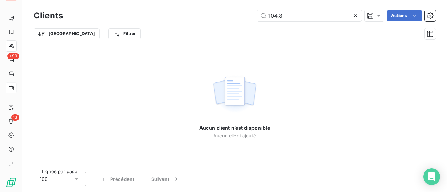
drag, startPoint x: 228, startPoint y: 27, endPoint x: 77, endPoint y: 58, distance: 153.1
click at [124, 51] on div "Clients 104.8 Actions Trier Filtrer Aucun client n’est disponible Aucun client …" at bounding box center [234, 96] width 424 height 192
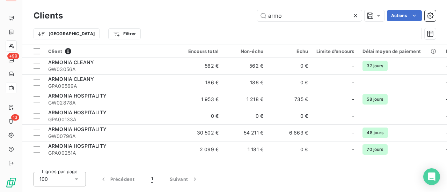
type input "armo"
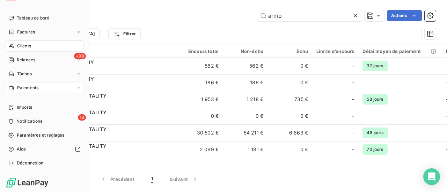
click at [29, 32] on span "Factures" at bounding box center [26, 32] width 18 height 6
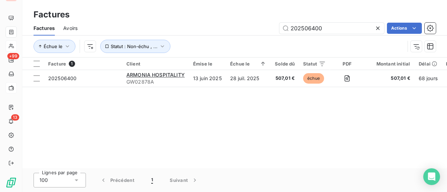
drag, startPoint x: 327, startPoint y: 30, endPoint x: 199, endPoint y: 32, distance: 127.8
click at [205, 30] on div "202506400 Actions" at bounding box center [261, 28] width 350 height 11
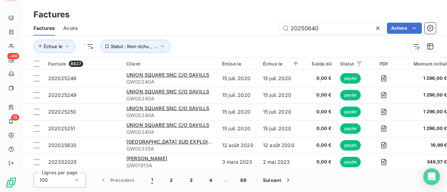
type input "202506400"
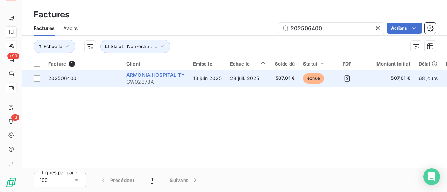
click at [155, 75] on span "ARMONIA HOSPITALITY" at bounding box center [155, 75] width 58 height 6
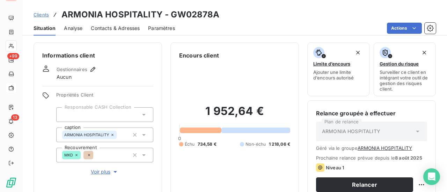
click at [115, 28] on span "Contacts & Adresses" at bounding box center [115, 28] width 49 height 7
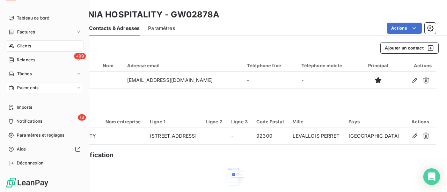
drag, startPoint x: 27, startPoint y: 45, endPoint x: 53, endPoint y: 50, distance: 26.4
click at [27, 44] on span "Clients" at bounding box center [24, 46] width 14 height 6
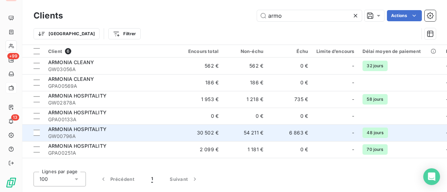
click at [120, 132] on div "ARMONIA HOSPITALITY" at bounding box center [111, 129] width 126 height 7
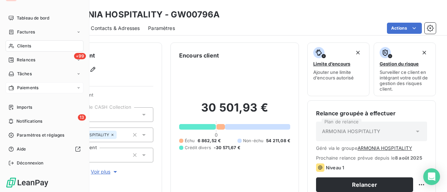
click at [29, 32] on span "Factures" at bounding box center [26, 32] width 18 height 6
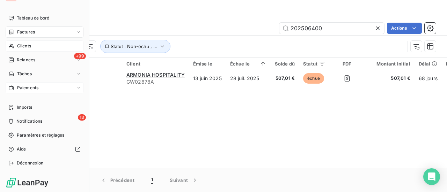
click at [27, 47] on span "Clients" at bounding box center [24, 46] width 14 height 6
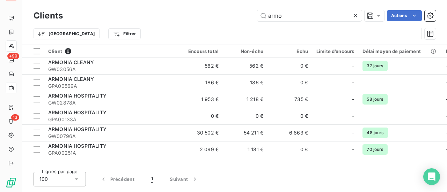
drag, startPoint x: 312, startPoint y: 17, endPoint x: 134, endPoint y: 21, distance: 178.4
click at [154, 19] on div "armo Actions" at bounding box center [253, 15] width 364 height 11
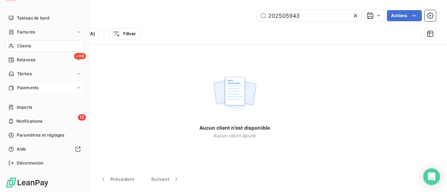
type input "202505943"
click at [27, 32] on span "Factures" at bounding box center [26, 32] width 18 height 6
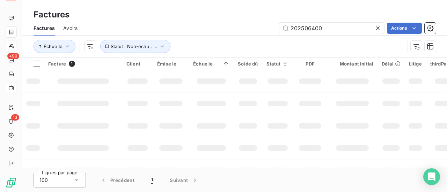
drag, startPoint x: 268, startPoint y: 32, endPoint x: 1, endPoint y: 42, distance: 266.9
click at [158, 42] on div "Factures Avoirs 202506400 Actions Échue le Statut : Non-échu , ..." at bounding box center [234, 39] width 424 height 36
type input "202505943"
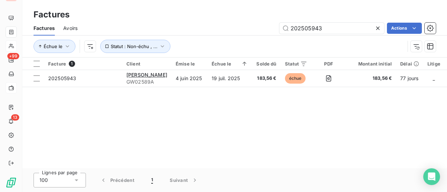
drag, startPoint x: 315, startPoint y: 30, endPoint x: 217, endPoint y: 42, distance: 98.4
click at [219, 42] on div "Factures Avoirs 202505943 Actions Échue le Statut : Non-échu , ..." at bounding box center [234, 39] width 424 height 36
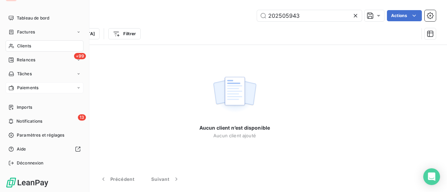
click at [31, 30] on span "Factures" at bounding box center [26, 32] width 18 height 6
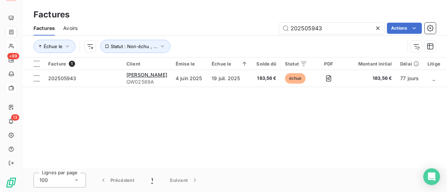
click at [72, 30] on span "Avoirs" at bounding box center [70, 28] width 14 height 7
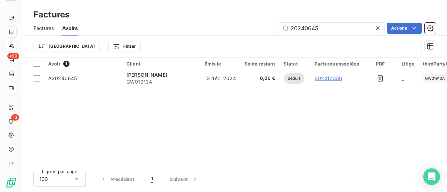
drag, startPoint x: 326, startPoint y: 31, endPoint x: 199, endPoint y: 29, distance: 127.4
click at [201, 29] on div "20240645 Actions" at bounding box center [260, 28] width 349 height 11
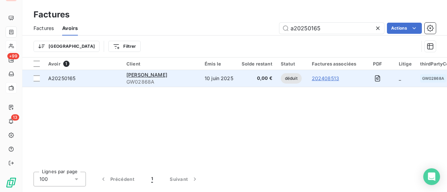
type input "a20250165"
click at [154, 78] on div "[PERSON_NAME]" at bounding box center [161, 75] width 70 height 7
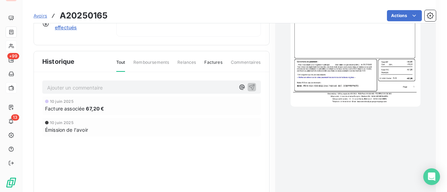
scroll to position [105, 0]
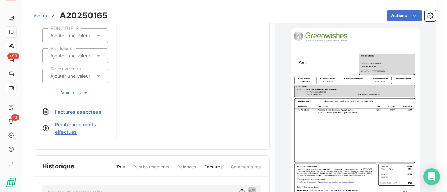
click at [356, 113] on img "button" at bounding box center [355, 120] width 130 height 184
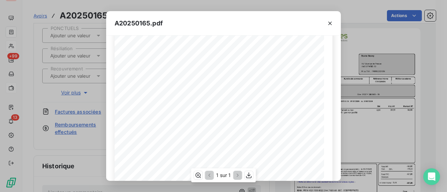
scroll to position [140, 0]
click at [329, 23] on icon "button" at bounding box center [329, 23] width 3 height 3
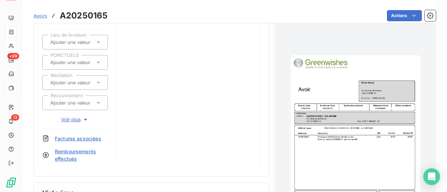
scroll to position [71, 0]
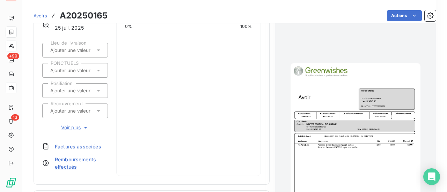
click at [347, 132] on img "button" at bounding box center [355, 155] width 130 height 184
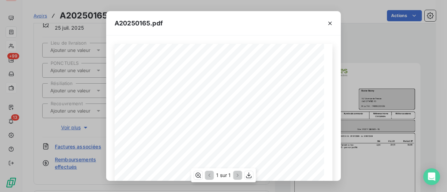
scroll to position [35, 0]
click at [328, 22] on icon "button" at bounding box center [329, 23] width 7 height 7
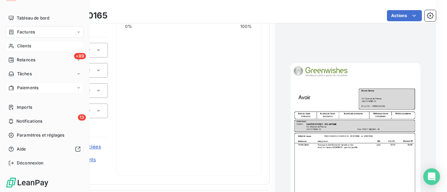
click at [23, 30] on span "Factures" at bounding box center [26, 32] width 18 height 6
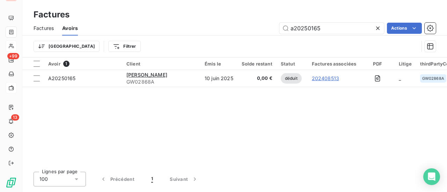
drag, startPoint x: 333, startPoint y: 30, endPoint x: 217, endPoint y: 51, distance: 117.8
click at [218, 51] on div "Factures Avoirs a20250165 Actions Trier Filtrer" at bounding box center [234, 39] width 424 height 36
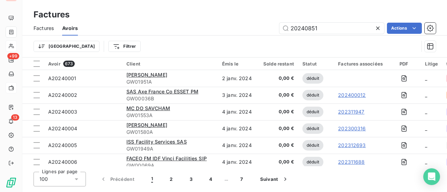
type input "202408513"
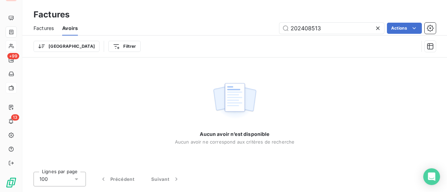
click at [47, 27] on span "Factures" at bounding box center [44, 28] width 20 height 7
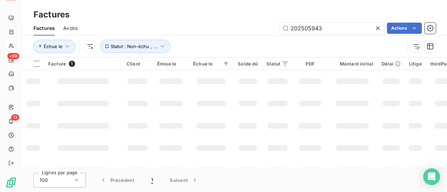
drag, startPoint x: 335, startPoint y: 29, endPoint x: 145, endPoint y: 34, distance: 190.6
click at [220, 30] on div "202505943 Actions" at bounding box center [261, 28] width 350 height 11
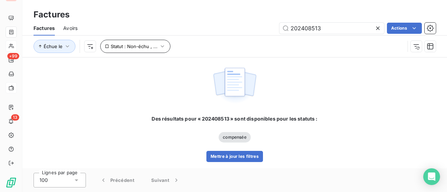
type input "202408513"
click at [160, 46] on icon "button" at bounding box center [162, 46] width 7 height 7
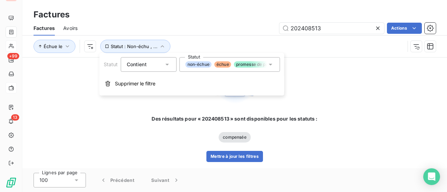
click at [271, 66] on icon at bounding box center [270, 64] width 7 height 7
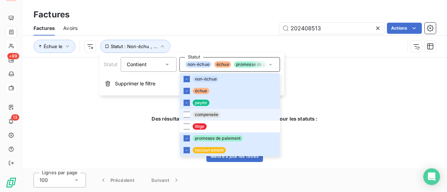
click at [196, 113] on span "compensée" at bounding box center [207, 115] width 28 height 6
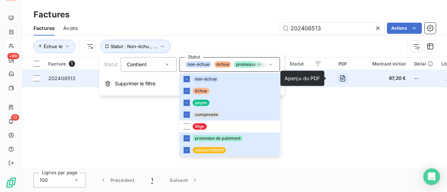
click at [339, 80] on icon "button" at bounding box center [342, 78] width 7 height 7
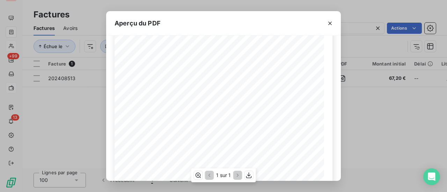
scroll to position [35, 0]
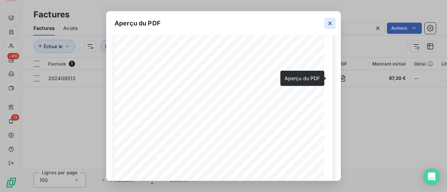
click at [333, 23] on icon "button" at bounding box center [329, 23] width 7 height 7
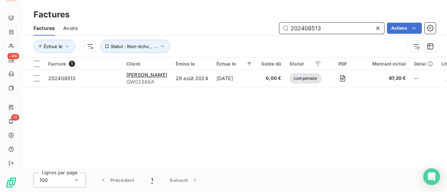
drag, startPoint x: 334, startPoint y: 29, endPoint x: 140, endPoint y: 29, distance: 194.4
click at [188, 29] on div "202408513 Actions" at bounding box center [261, 28] width 350 height 11
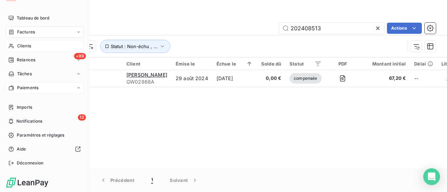
click at [24, 46] on span "Clients" at bounding box center [24, 46] width 14 height 6
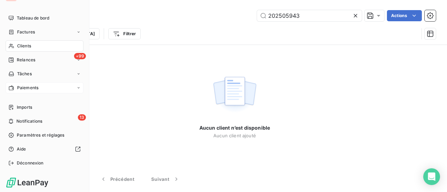
click at [31, 33] on span "Factures" at bounding box center [26, 32] width 18 height 6
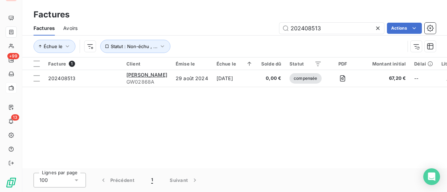
drag, startPoint x: 337, startPoint y: 25, endPoint x: 80, endPoint y: 27, distance: 257.6
click at [103, 26] on div "202408513 Actions" at bounding box center [261, 28] width 350 height 11
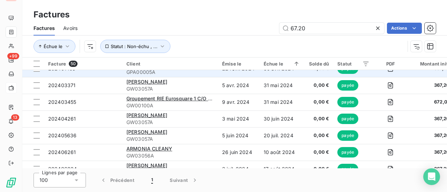
scroll to position [218, 0]
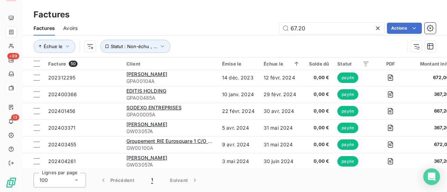
type input "67.20"
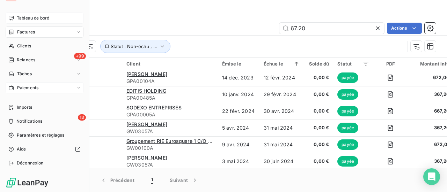
click at [38, 17] on span "Tableau de bord" at bounding box center [33, 18] width 32 height 6
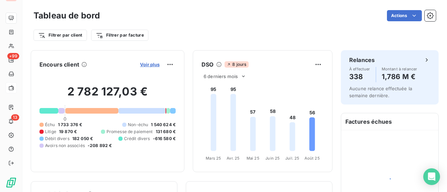
click at [140, 64] on span "Voir plus" at bounding box center [150, 65] width 20 height 6
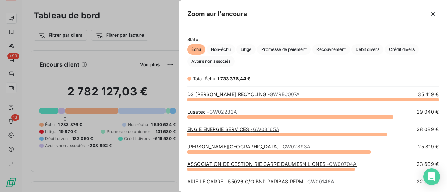
scroll to position [88, 262]
click at [409, 49] on span "Crédit divers" at bounding box center [402, 49] width 34 height 10
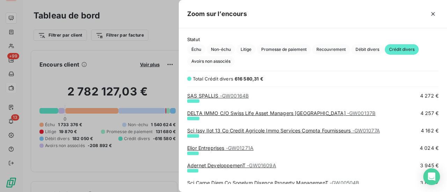
scroll to position [524, 0]
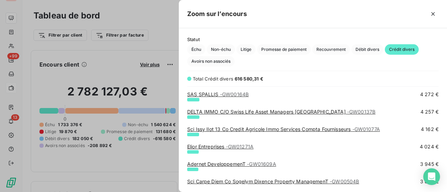
click at [13, 45] on div at bounding box center [223, 96] width 447 height 192
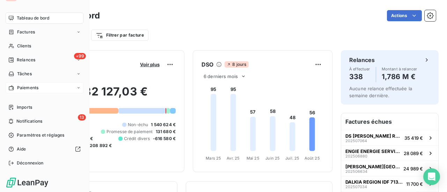
click at [29, 32] on span "Factures" at bounding box center [26, 32] width 18 height 6
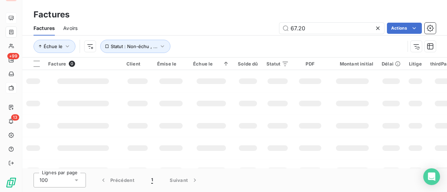
drag, startPoint x: 286, startPoint y: 27, endPoint x: 83, endPoint y: 33, distance: 202.9
click at [146, 34] on div "67.20 Actions" at bounding box center [261, 28] width 350 height 11
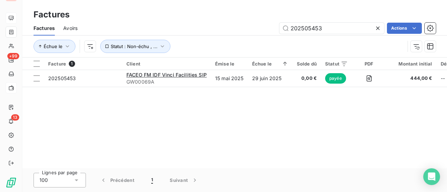
drag, startPoint x: 333, startPoint y: 31, endPoint x: 113, endPoint y: 34, distance: 219.6
click at [120, 34] on div "Factures Avoirs 202505453 Actions" at bounding box center [234, 28] width 424 height 15
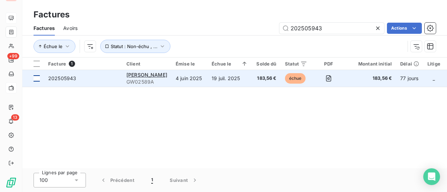
type input "202505943"
click at [38, 78] on div at bounding box center [37, 78] width 6 height 6
click at [70, 80] on span "202505943" at bounding box center [62, 78] width 28 height 6
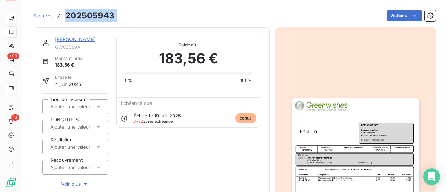
drag, startPoint x: 119, startPoint y: 15, endPoint x: 63, endPoint y: 17, distance: 55.9
click at [60, 17] on div "Factures 202505943 Actions" at bounding box center [235, 15] width 402 height 15
copy section "202505943 Actions"
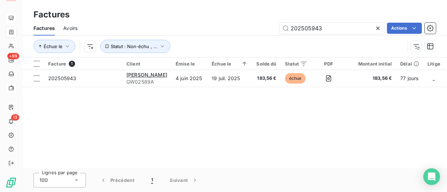
click at [74, 27] on span "Avoirs" at bounding box center [70, 28] width 14 height 7
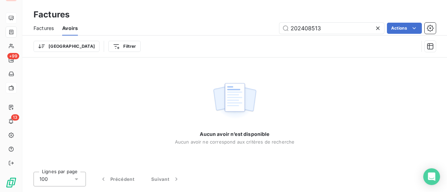
drag, startPoint x: 291, startPoint y: 26, endPoint x: 219, endPoint y: 27, distance: 71.6
click at [239, 27] on div "202408513 Actions" at bounding box center [260, 28] width 349 height 11
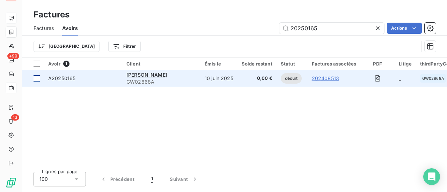
type input "20250165"
drag, startPoint x: 38, startPoint y: 80, endPoint x: 48, endPoint y: 81, distance: 9.5
click at [39, 80] on div at bounding box center [37, 78] width 6 height 6
click at [61, 81] on span "A20250165" at bounding box center [61, 78] width 27 height 6
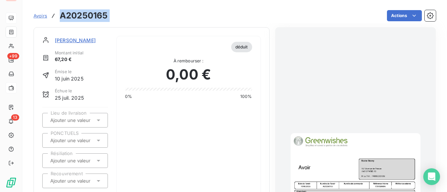
drag, startPoint x: 112, startPoint y: 16, endPoint x: 59, endPoint y: 17, distance: 53.1
click at [59, 17] on div "Avoirs A20250165 Actions" at bounding box center [235, 15] width 402 height 15
copy main "A20250165 Actions"
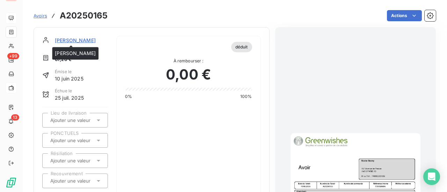
click at [77, 40] on span "[PERSON_NAME]" at bounding box center [75, 40] width 41 height 7
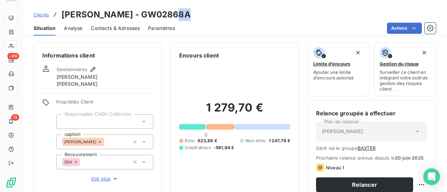
drag, startPoint x: 173, startPoint y: 17, endPoint x: 160, endPoint y: 16, distance: 13.7
click at [160, 16] on div "Clients [PERSON_NAME] - GW02868A" at bounding box center [234, 14] width 424 height 13
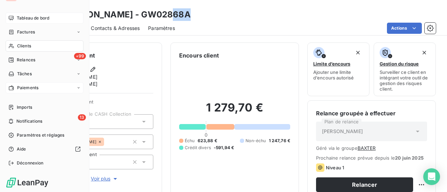
click at [24, 46] on span "Clients" at bounding box center [24, 46] width 14 height 6
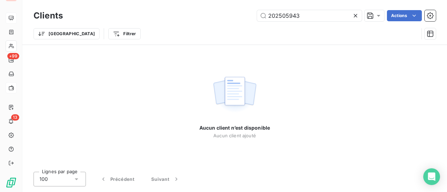
drag, startPoint x: 309, startPoint y: 18, endPoint x: 164, endPoint y: 19, distance: 144.5
click at [169, 19] on div "202505943 Actions" at bounding box center [253, 15] width 364 height 11
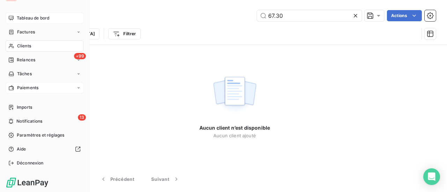
type input "67.30"
click at [26, 47] on span "Clients" at bounding box center [24, 46] width 14 height 6
click at [34, 32] on span "Factures" at bounding box center [26, 32] width 18 height 6
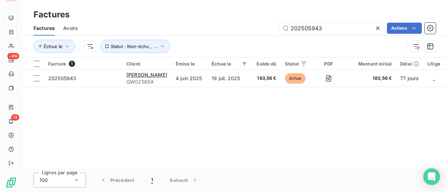
click at [74, 28] on span "Avoirs" at bounding box center [70, 28] width 14 height 7
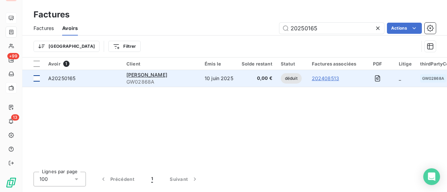
click at [40, 79] on td at bounding box center [33, 78] width 22 height 17
click at [61, 79] on span "A20250165" at bounding box center [61, 78] width 27 height 6
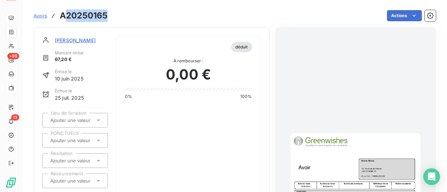
drag, startPoint x: 110, startPoint y: 17, endPoint x: 63, endPoint y: 18, distance: 46.8
click at [63, 18] on div "Avoirs A20250165 Actions" at bounding box center [235, 15] width 402 height 15
click at [80, 39] on span "[PERSON_NAME]" at bounding box center [75, 40] width 41 height 7
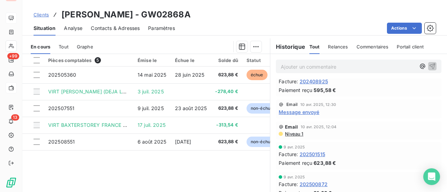
scroll to position [140, 0]
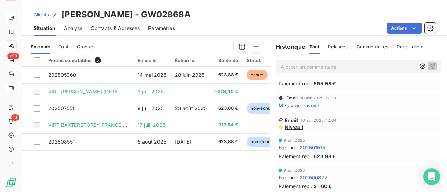
click at [66, 50] on div "Tout" at bounding box center [64, 46] width 10 height 15
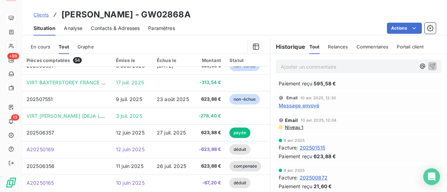
scroll to position [0, 0]
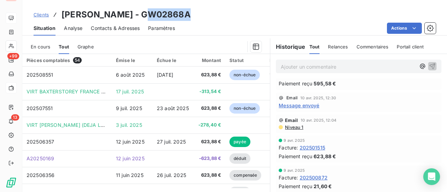
drag, startPoint x: 175, startPoint y: 16, endPoint x: 129, endPoint y: 16, distance: 45.7
click at [129, 16] on div "Clients [PERSON_NAME] - GW02868A" at bounding box center [234, 14] width 424 height 13
click at [127, 16] on h3 "[PERSON_NAME] - GW02868A" at bounding box center [125, 14] width 129 height 13
click at [170, 14] on h3 "[PERSON_NAME] - GW02868A" at bounding box center [125, 14] width 129 height 13
drag, startPoint x: 173, startPoint y: 16, endPoint x: 126, endPoint y: 16, distance: 47.1
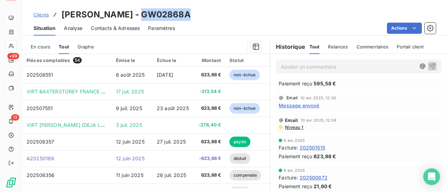
click at [126, 16] on h3 "[PERSON_NAME] - GW02868A" at bounding box center [125, 14] width 129 height 13
copy h3 "GW02868A"
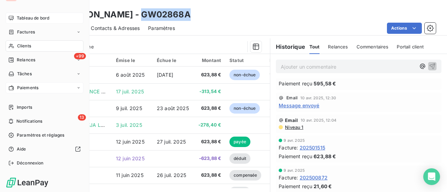
drag, startPoint x: 22, startPoint y: 32, endPoint x: 40, endPoint y: 34, distance: 18.2
click at [22, 32] on span "Factures" at bounding box center [26, 32] width 18 height 6
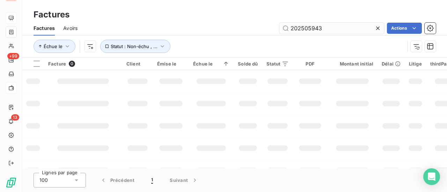
drag, startPoint x: 327, startPoint y: 29, endPoint x: 322, endPoint y: 29, distance: 4.6
click at [322, 29] on input "202505943" at bounding box center [331, 28] width 105 height 11
drag, startPoint x: 324, startPoint y: 29, endPoint x: 206, endPoint y: 41, distance: 118.2
click at [217, 40] on div "Factures Avoirs 202505943 Actions Échue le Statut : Non-échu , ..." at bounding box center [234, 39] width 424 height 36
type input "202505943"
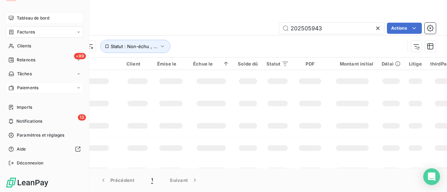
click at [29, 30] on span "Factures" at bounding box center [26, 32] width 18 height 6
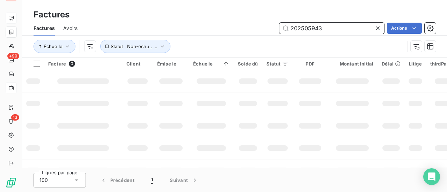
drag, startPoint x: 329, startPoint y: 30, endPoint x: 259, endPoint y: 30, distance: 70.5
click at [263, 30] on div "202505943 Actions" at bounding box center [261, 28] width 350 height 11
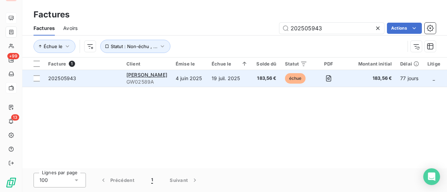
click at [45, 78] on td "202505943" at bounding box center [83, 78] width 78 height 17
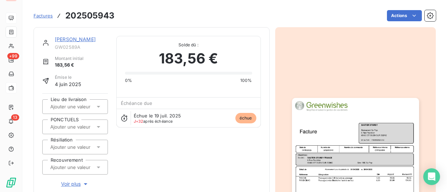
click at [87, 37] on link "[PERSON_NAME]" at bounding box center [75, 39] width 41 height 6
